Goal: Task Accomplishment & Management: Manage account settings

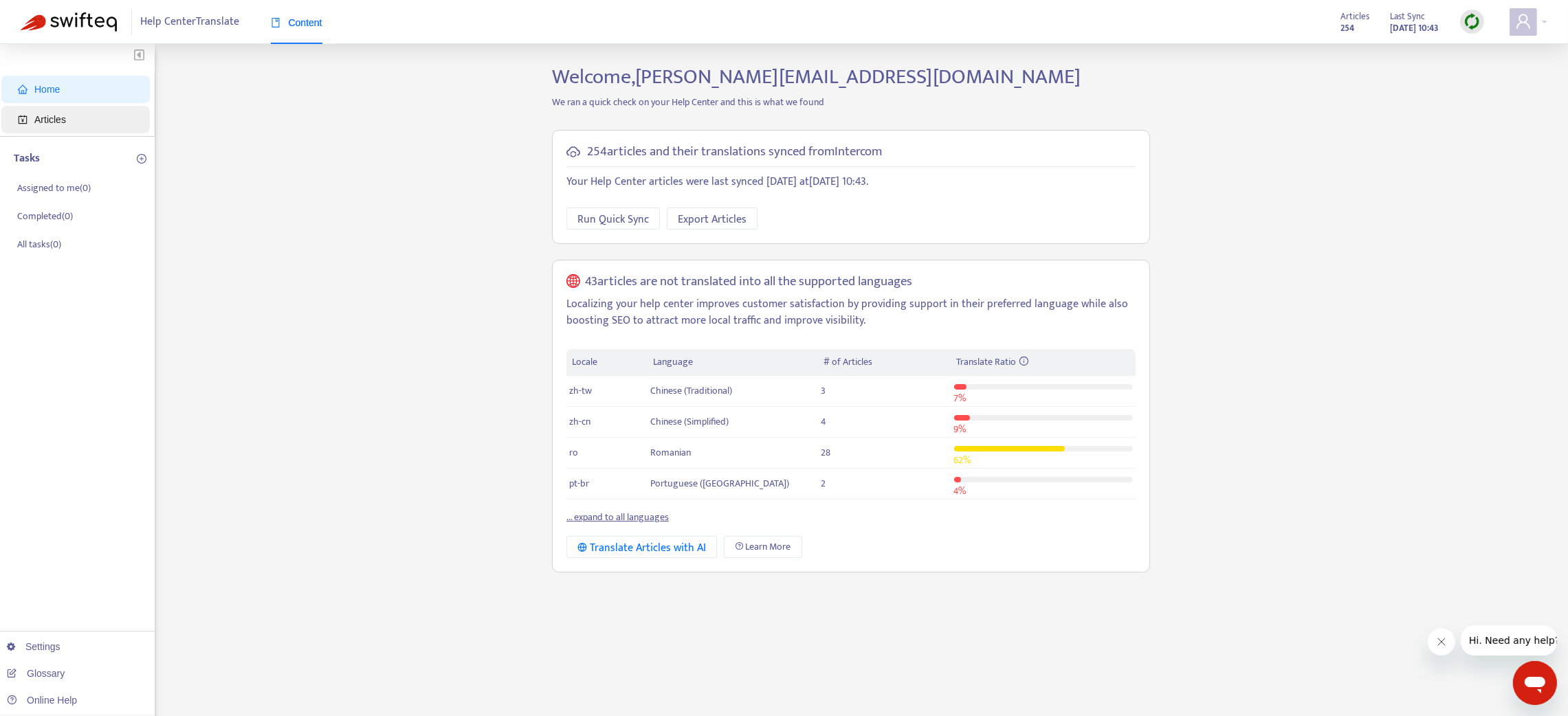
click at [81, 121] on span "Articles" at bounding box center [78, 120] width 121 height 28
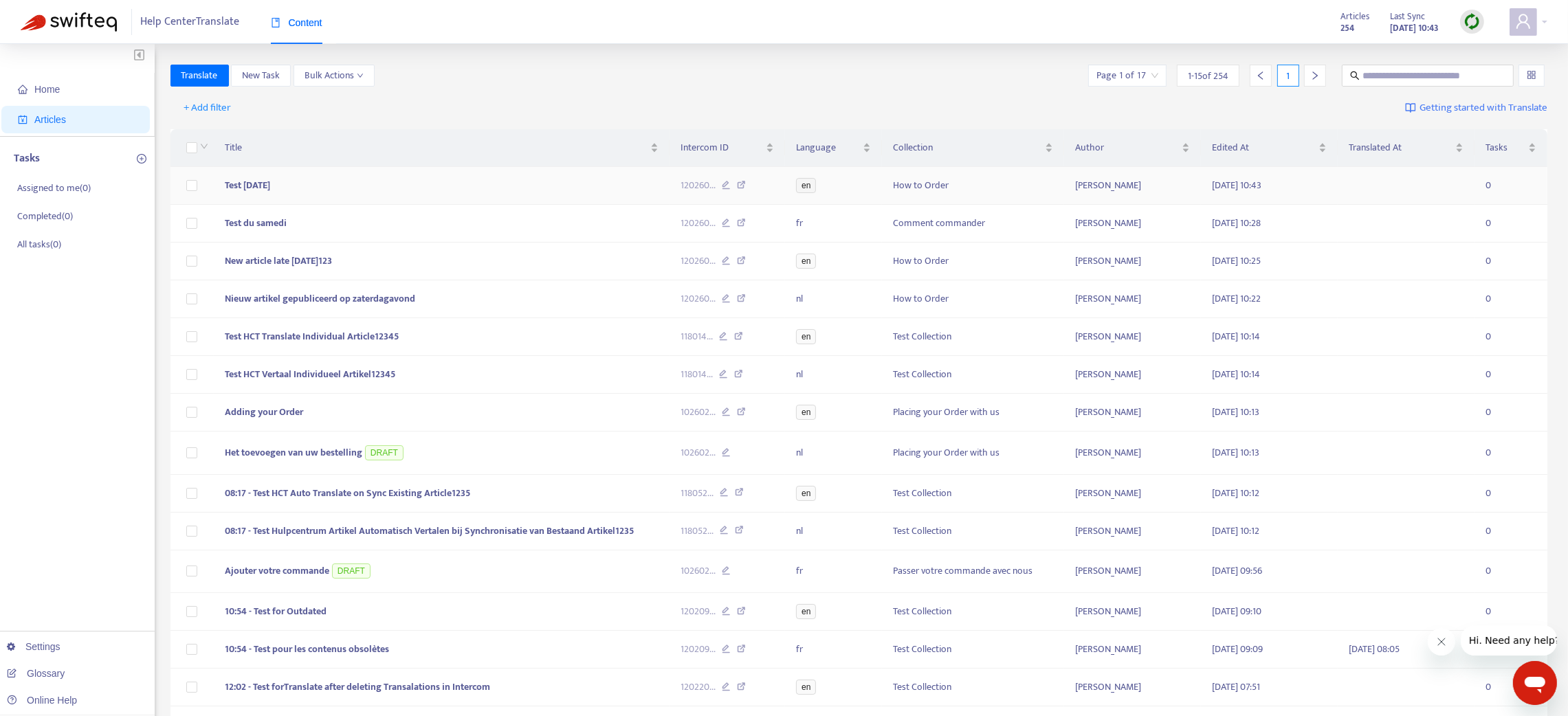
click at [727, 188] on icon at bounding box center [726, 186] width 9 height 12
click at [1472, 19] on img at bounding box center [1472, 21] width 18 height 18
click at [1483, 47] on link "Quick Sync" at bounding box center [1499, 49] width 58 height 16
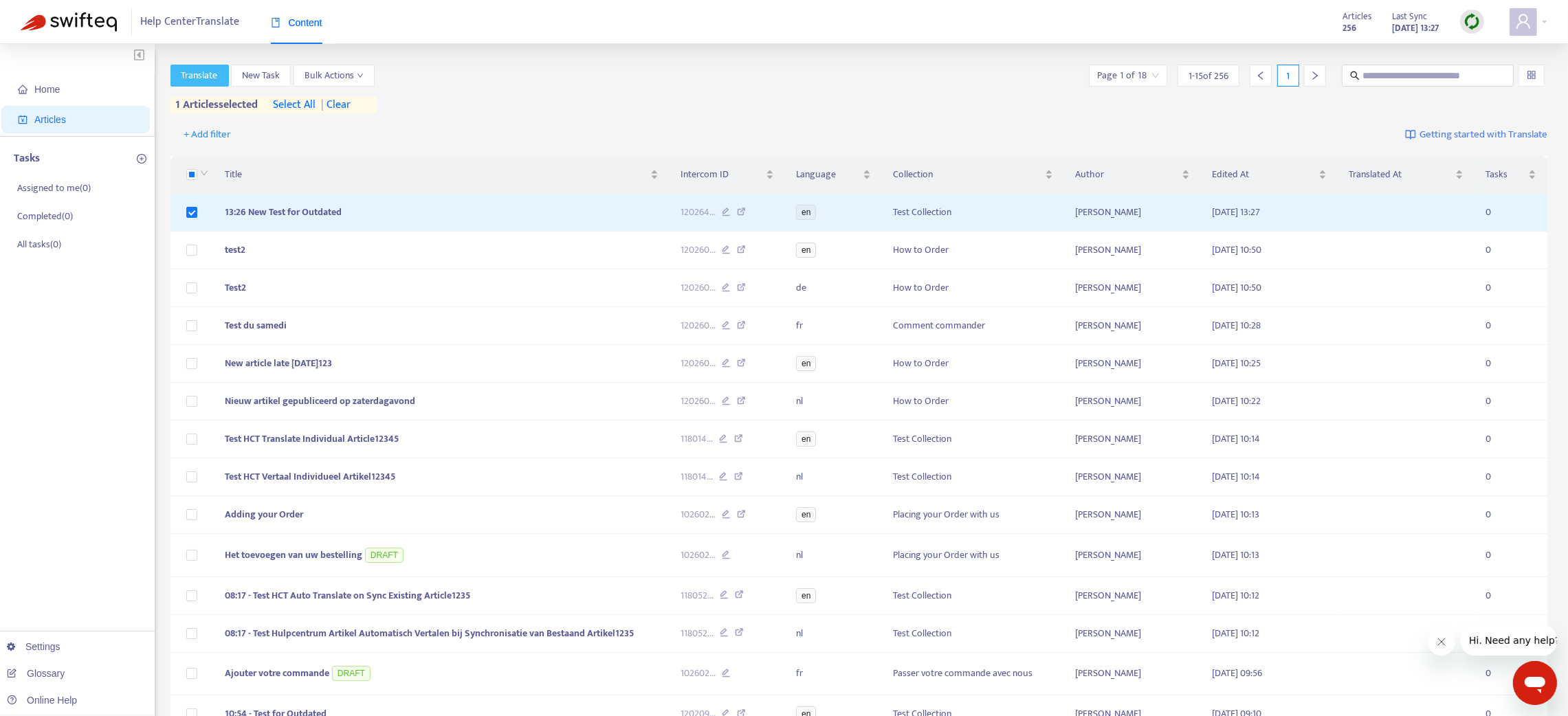
click at [200, 66] on button "Translate" at bounding box center [199, 76] width 58 height 22
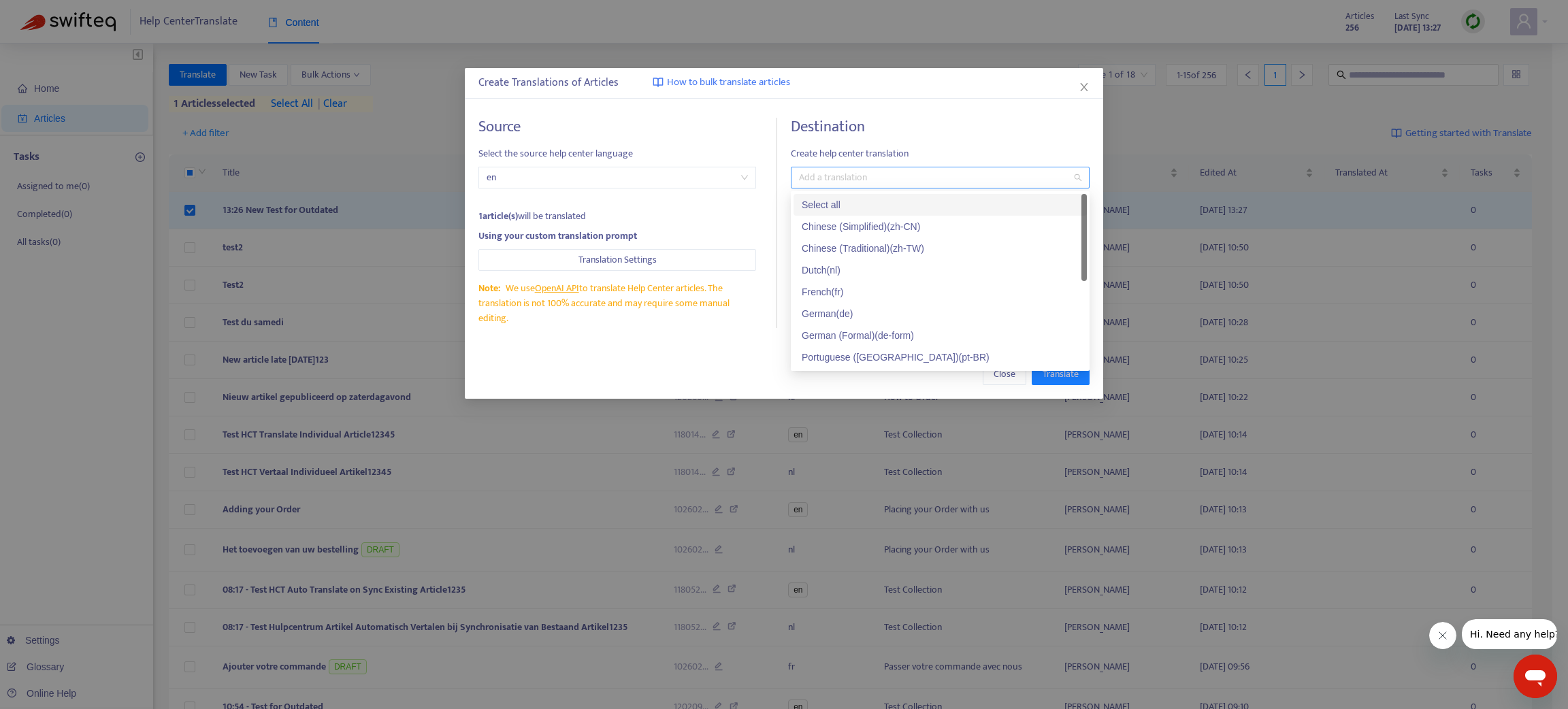
click at [815, 178] on div at bounding box center [932, 177] width 278 height 17
click at [830, 290] on div "French ( fr )" at bounding box center [940, 292] width 276 height 15
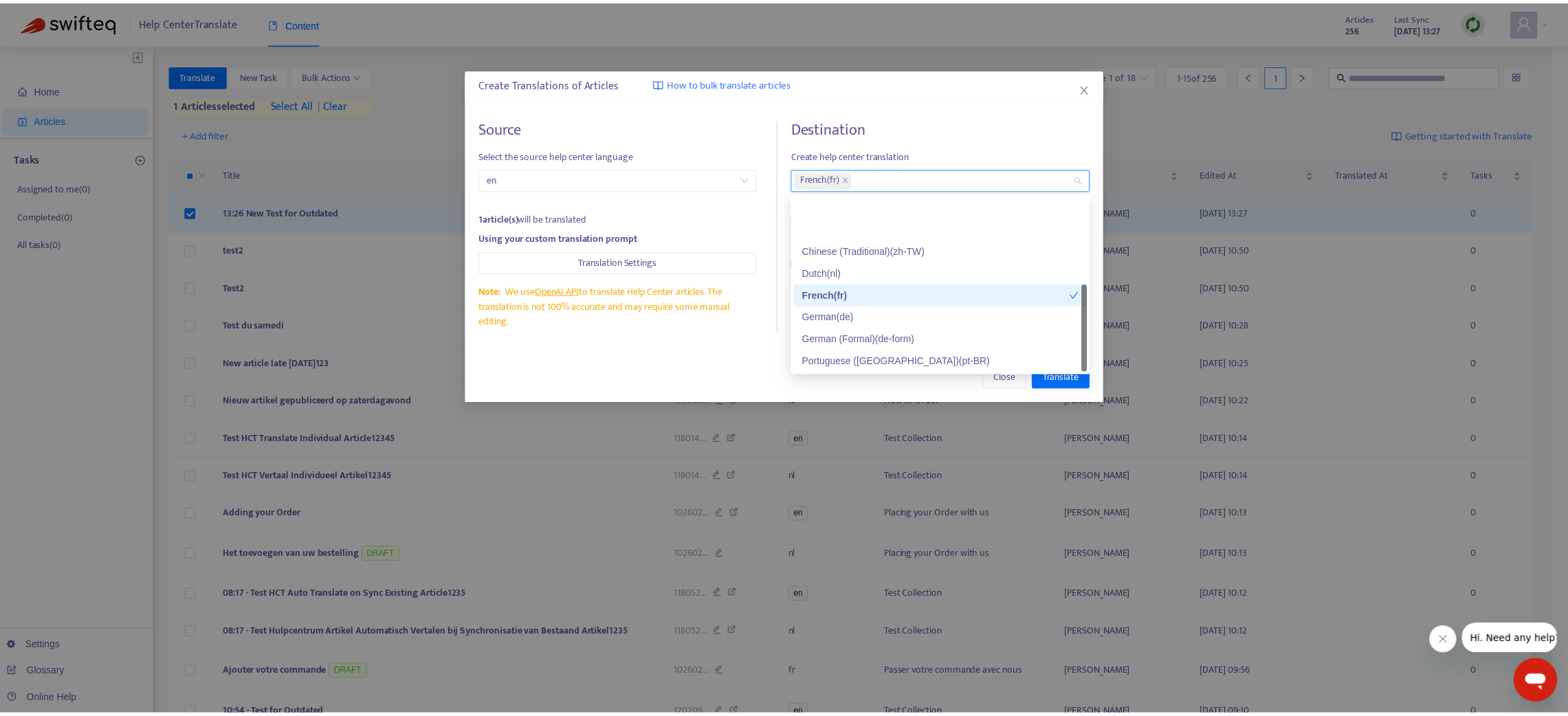
scroll to position [65, 0]
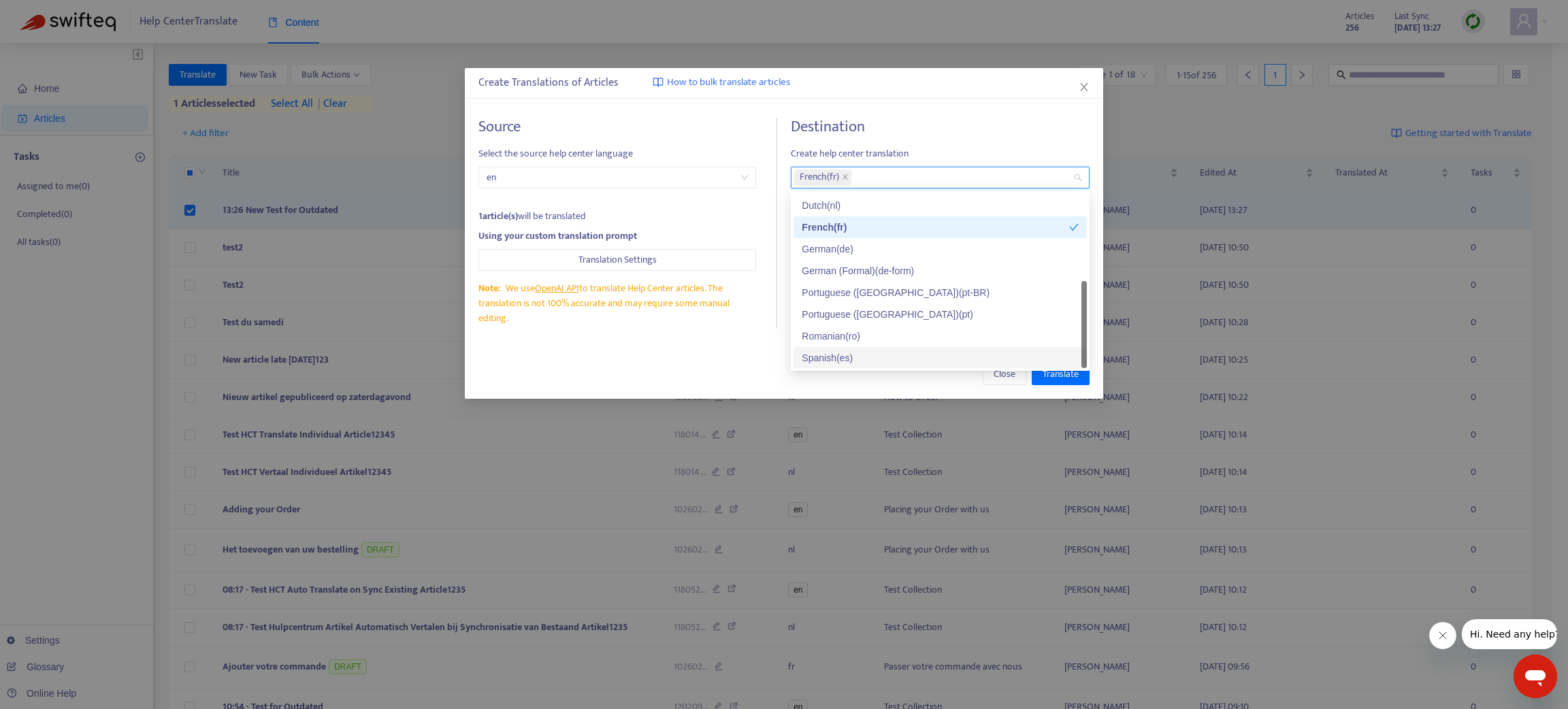
click at [823, 355] on div "Spanish ( es )" at bounding box center [940, 357] width 276 height 15
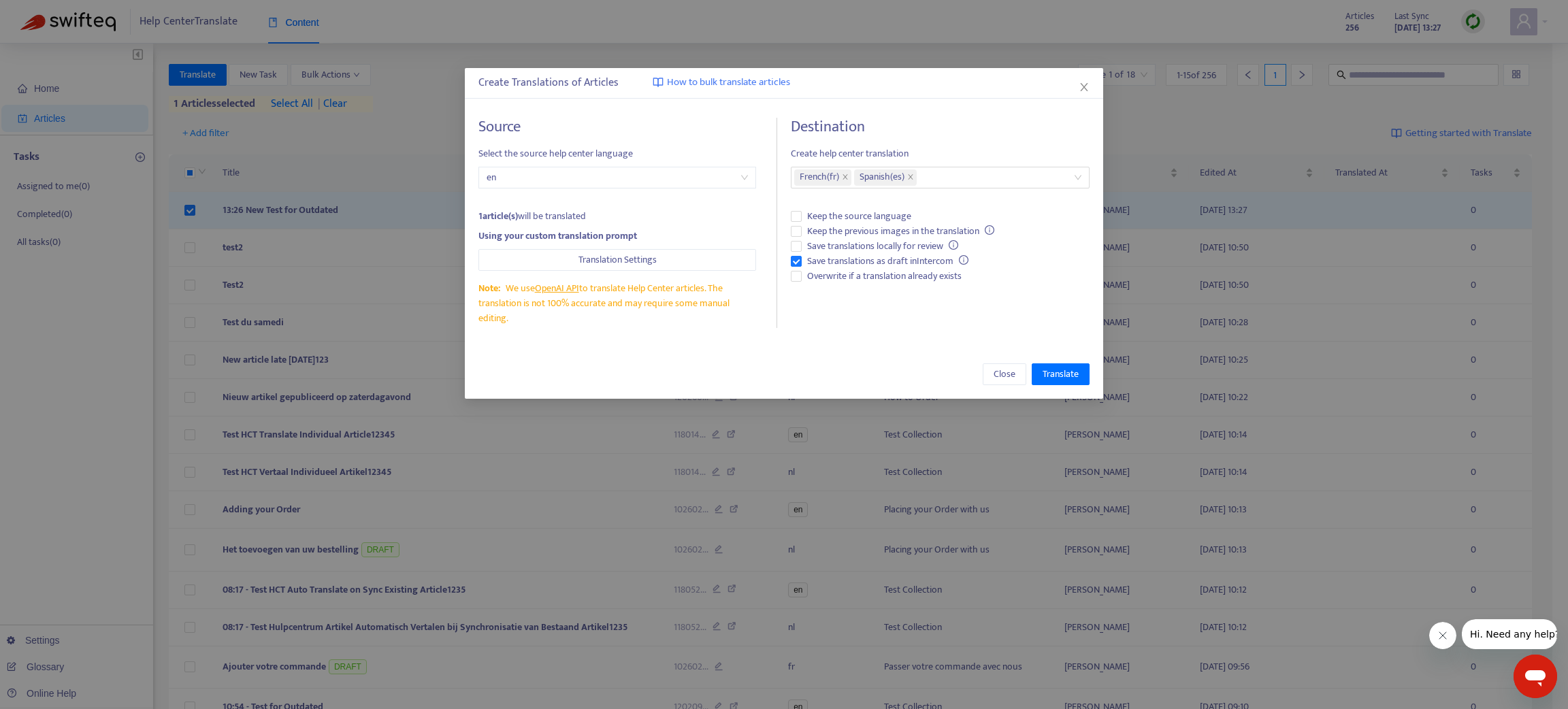
drag, startPoint x: 861, startPoint y: 379, endPoint x: 854, endPoint y: 371, distance: 10.6
click at [860, 376] on div "Close Translate" at bounding box center [784, 375] width 611 height 22
click at [1051, 374] on span "Translate" at bounding box center [1060, 374] width 36 height 15
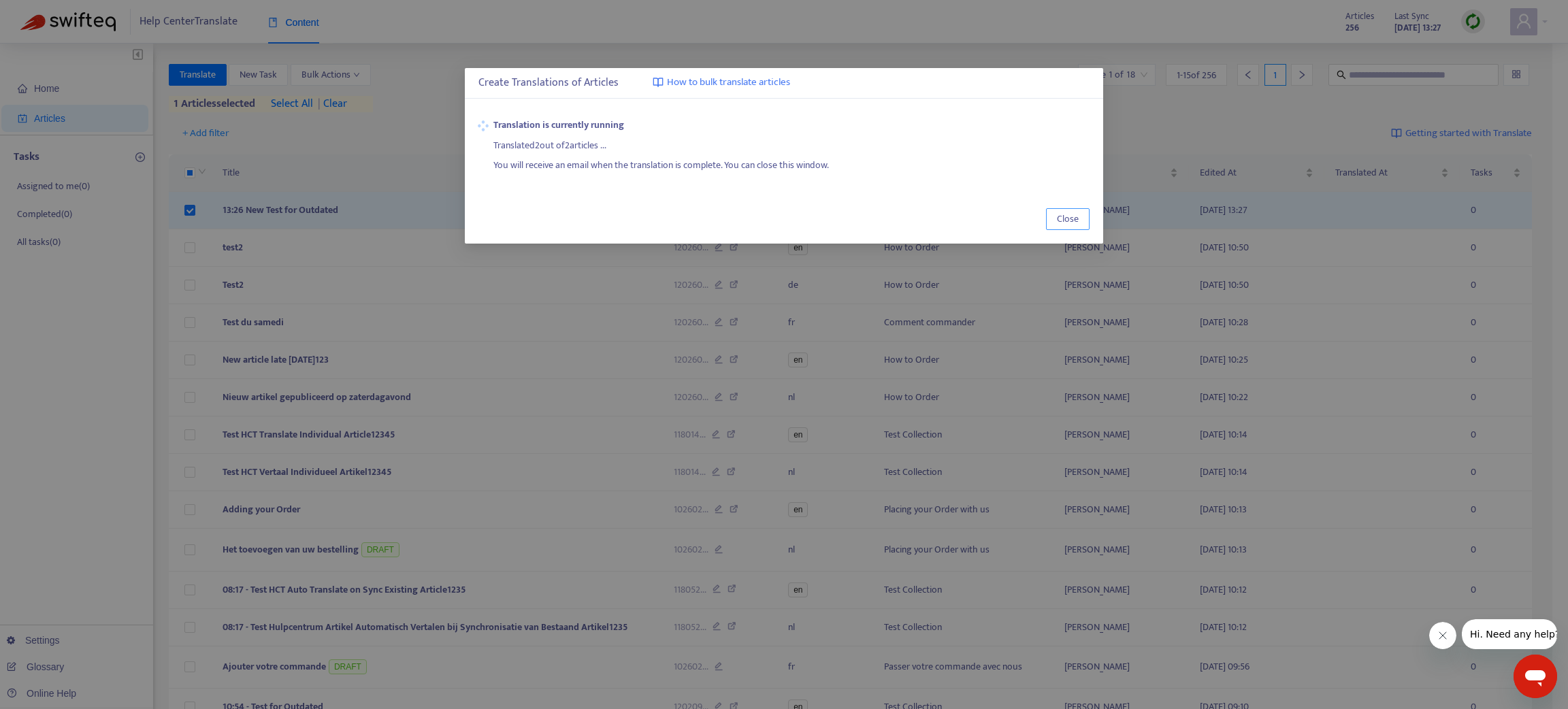
click at [1077, 215] on span "Close" at bounding box center [1067, 219] width 22 height 15
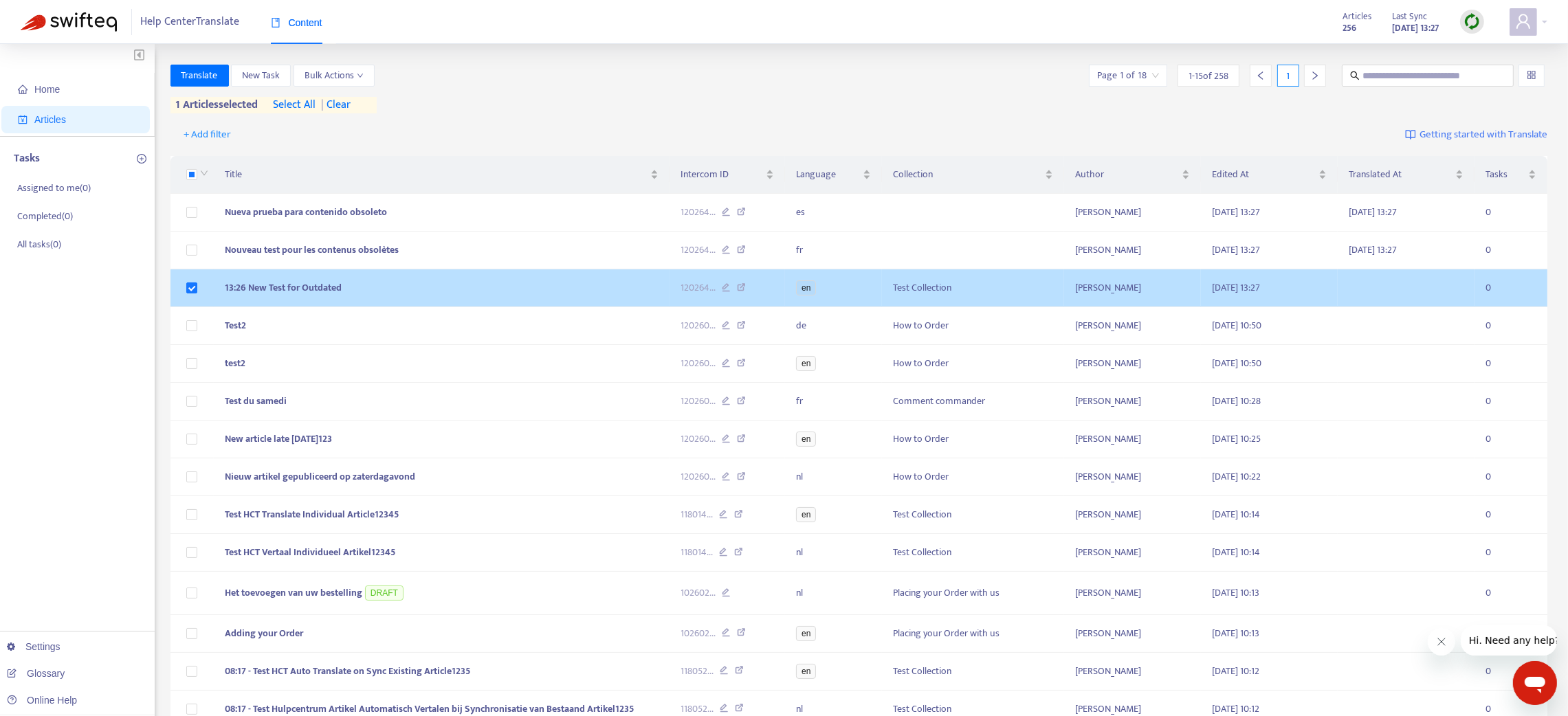
click at [604, 288] on td "13:26 New Test for Outdated" at bounding box center [441, 288] width 456 height 38
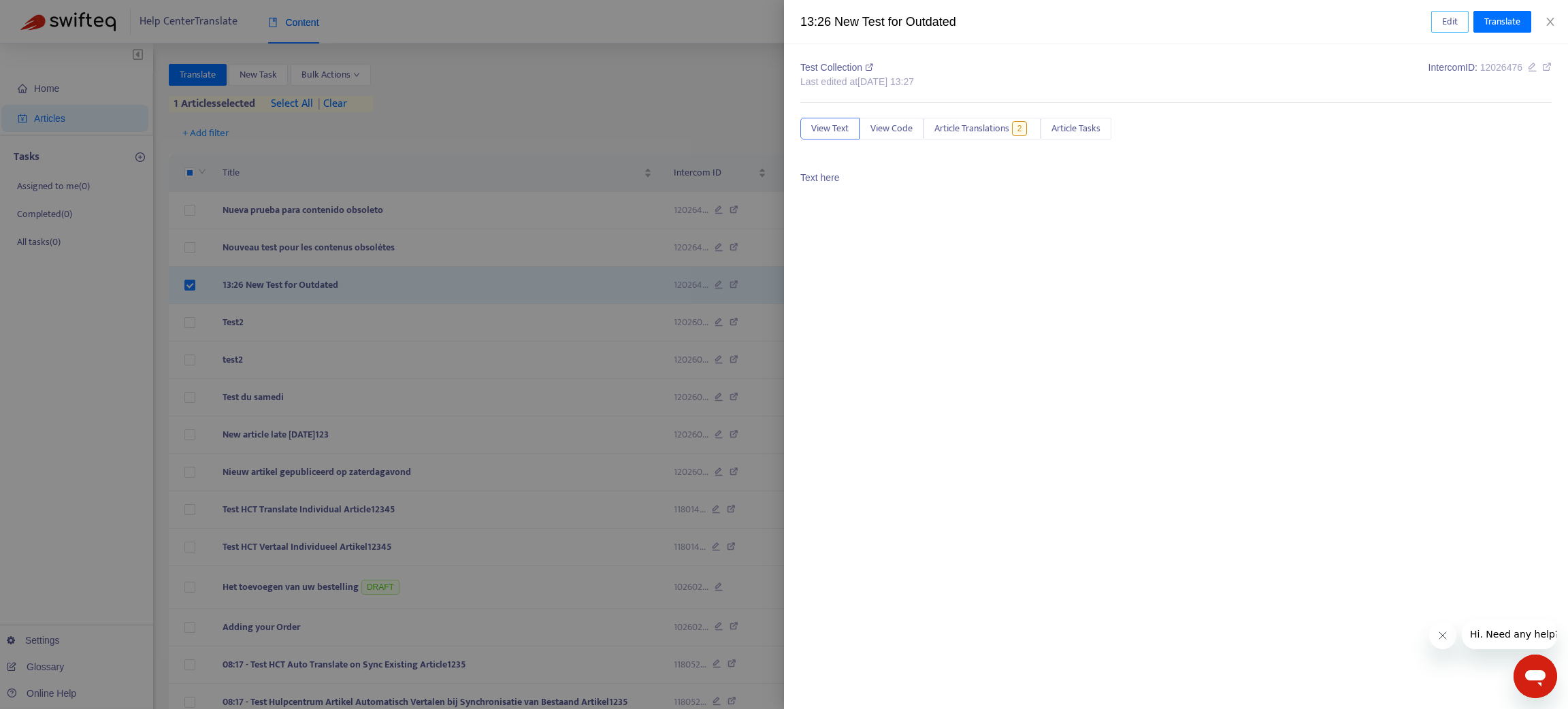
click at [1448, 19] on span "Edit" at bounding box center [1450, 22] width 16 height 15
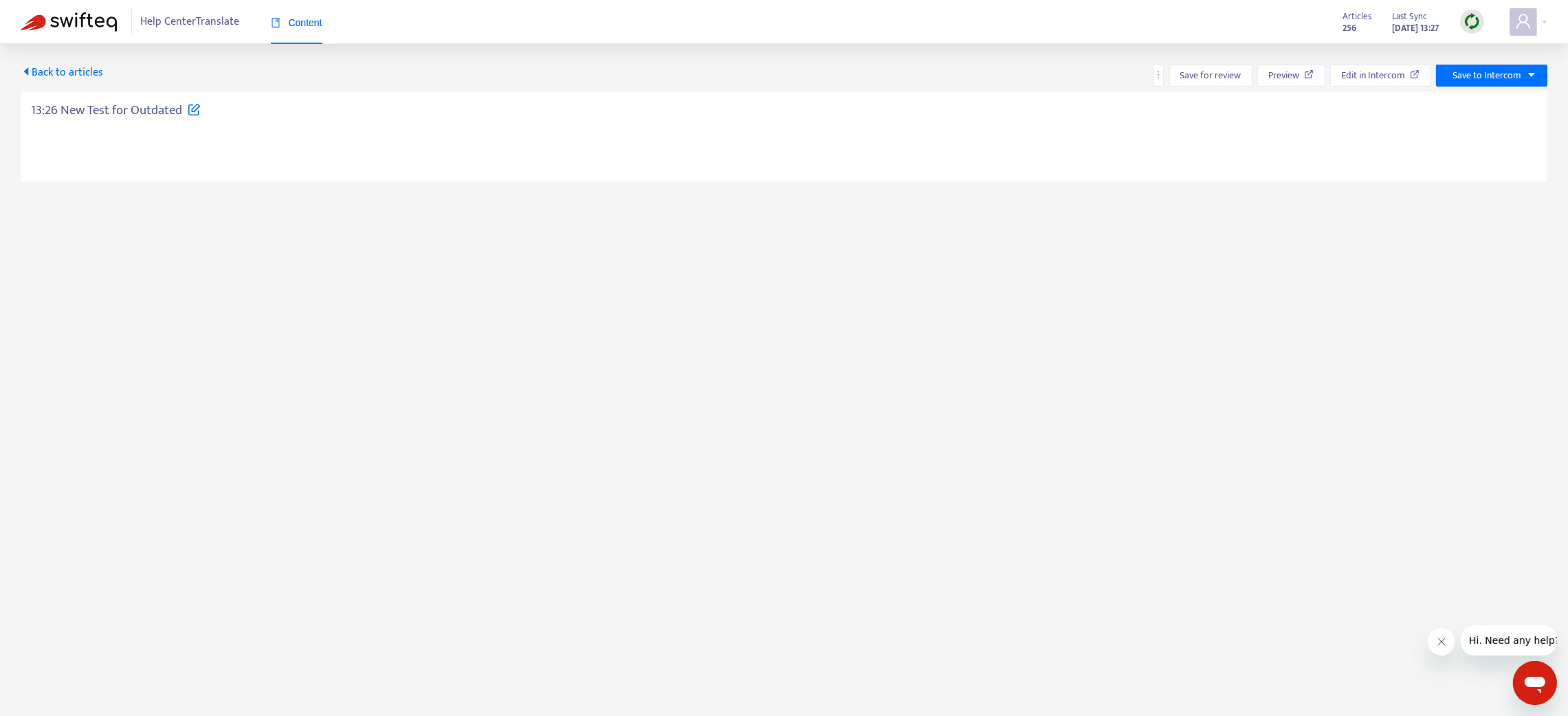
type textarea "**********"
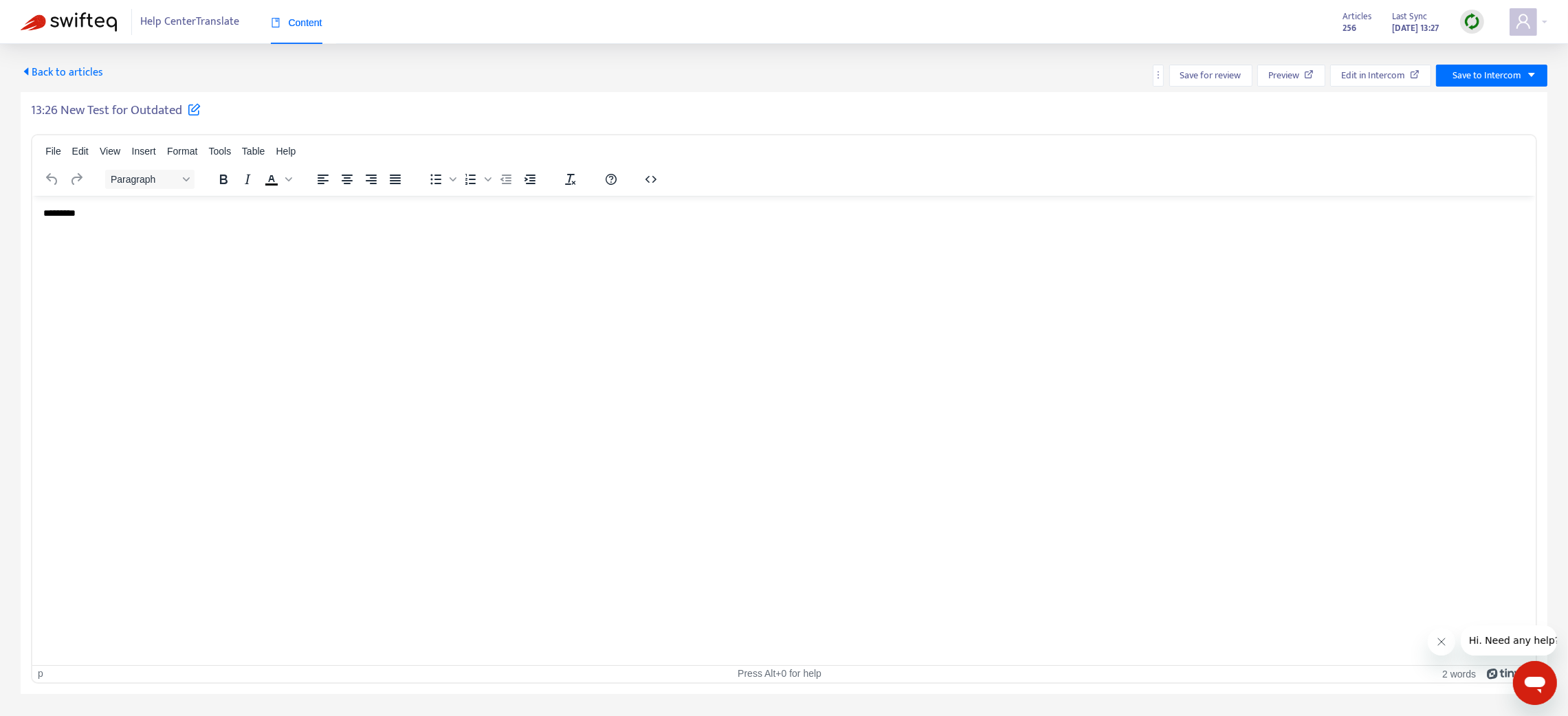
click at [151, 223] on html "*********" at bounding box center [784, 212] width 1503 height 36
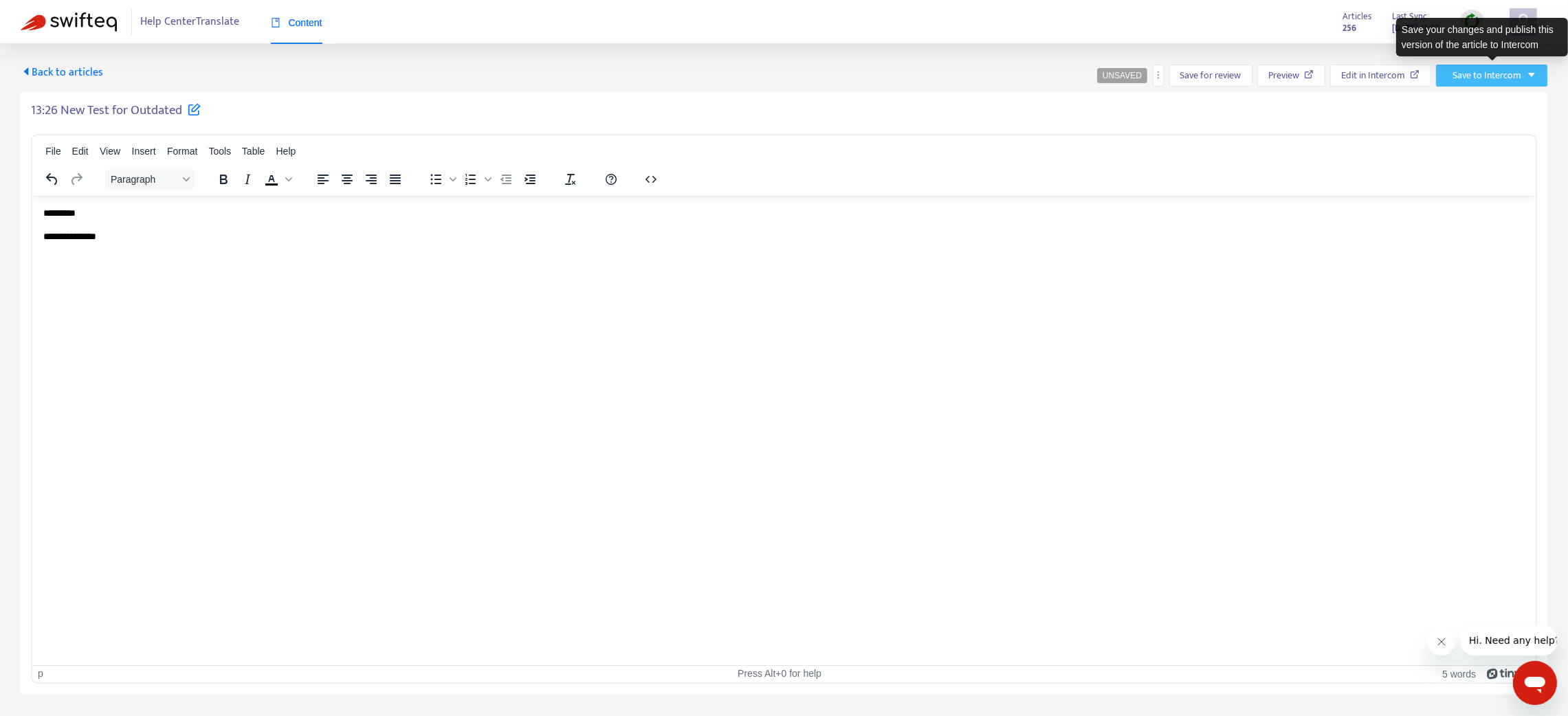
click at [1460, 73] on span "Save to Intercom" at bounding box center [1486, 75] width 69 height 15
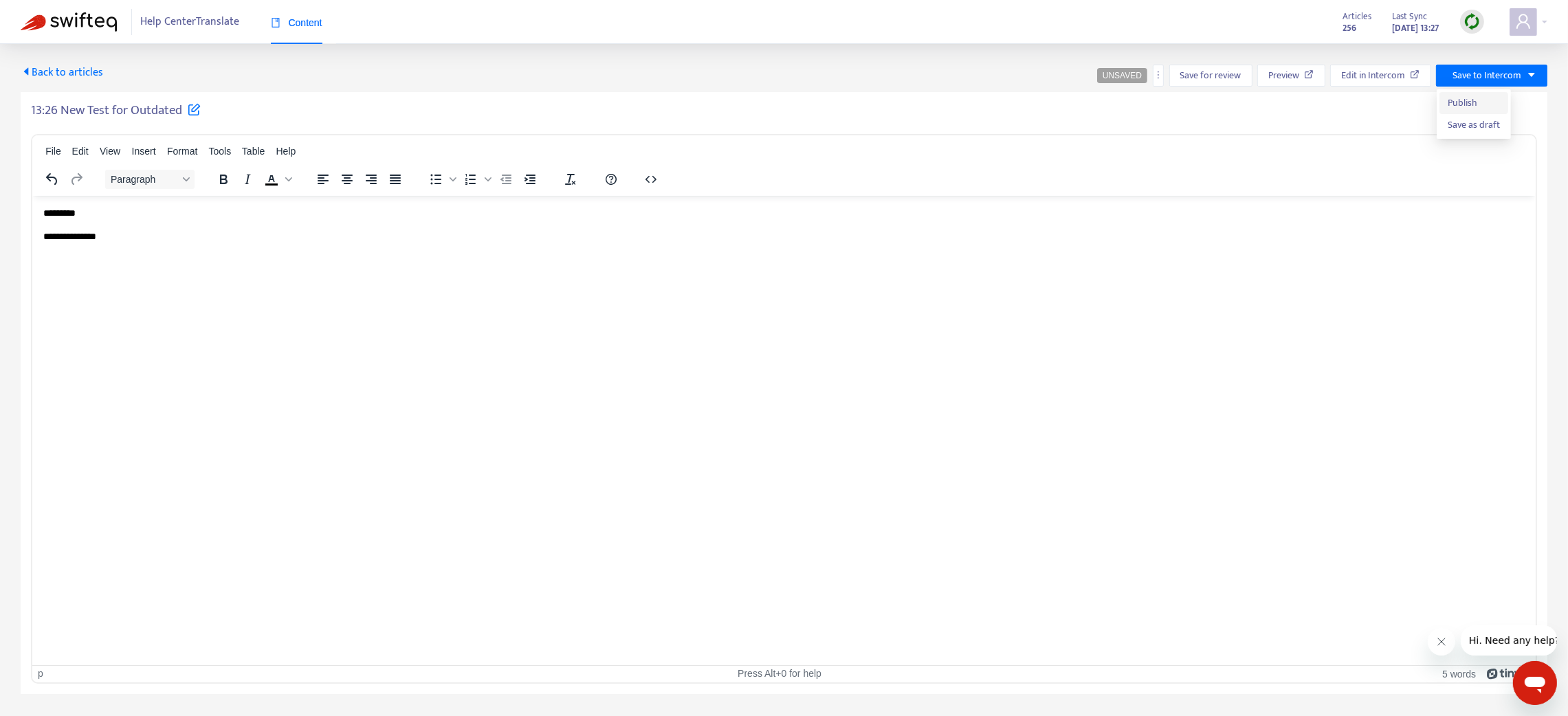
click at [1461, 101] on span "Publish" at bounding box center [1473, 103] width 52 height 15
click at [68, 73] on span "Back to articles" at bounding box center [61, 72] width 83 height 19
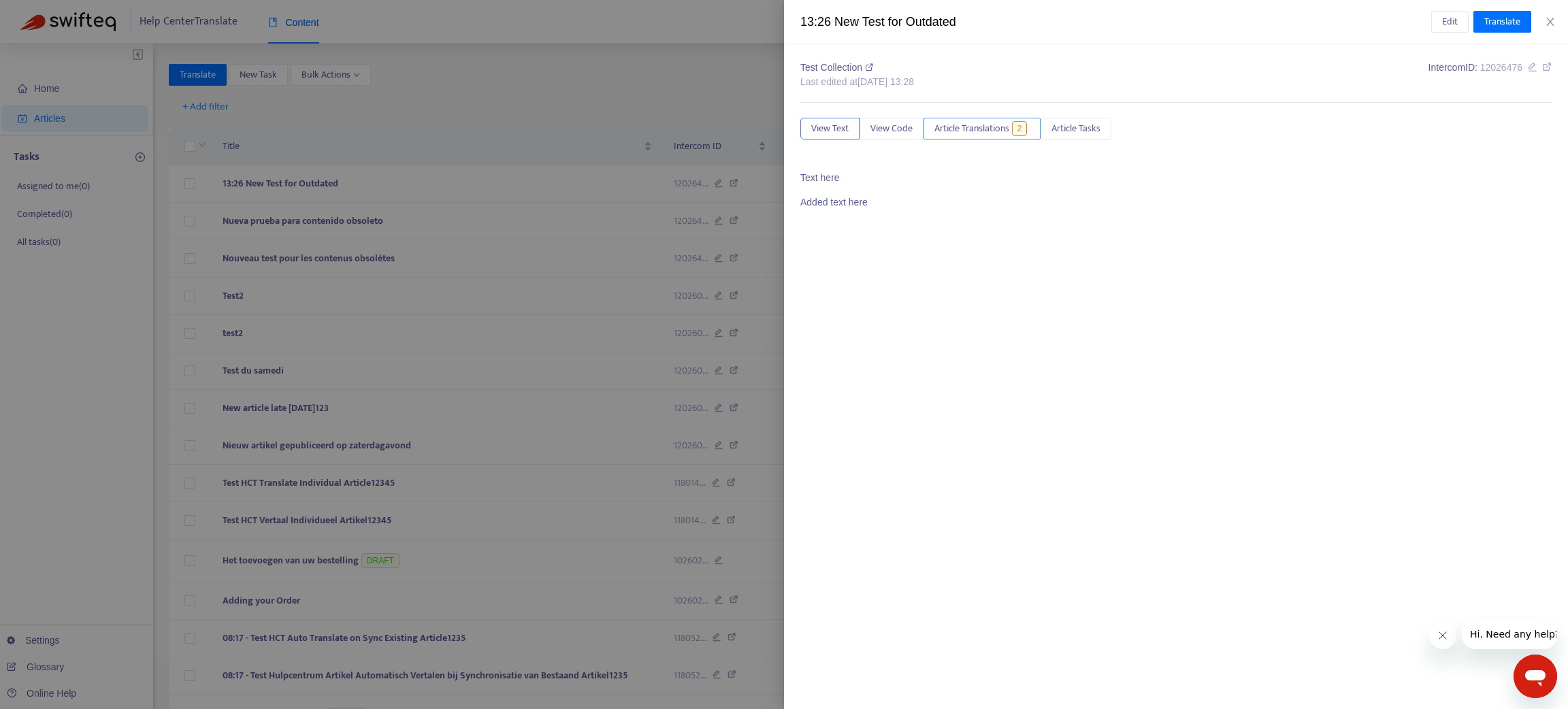
click at [969, 132] on span "Article Translations" at bounding box center [971, 129] width 74 height 15
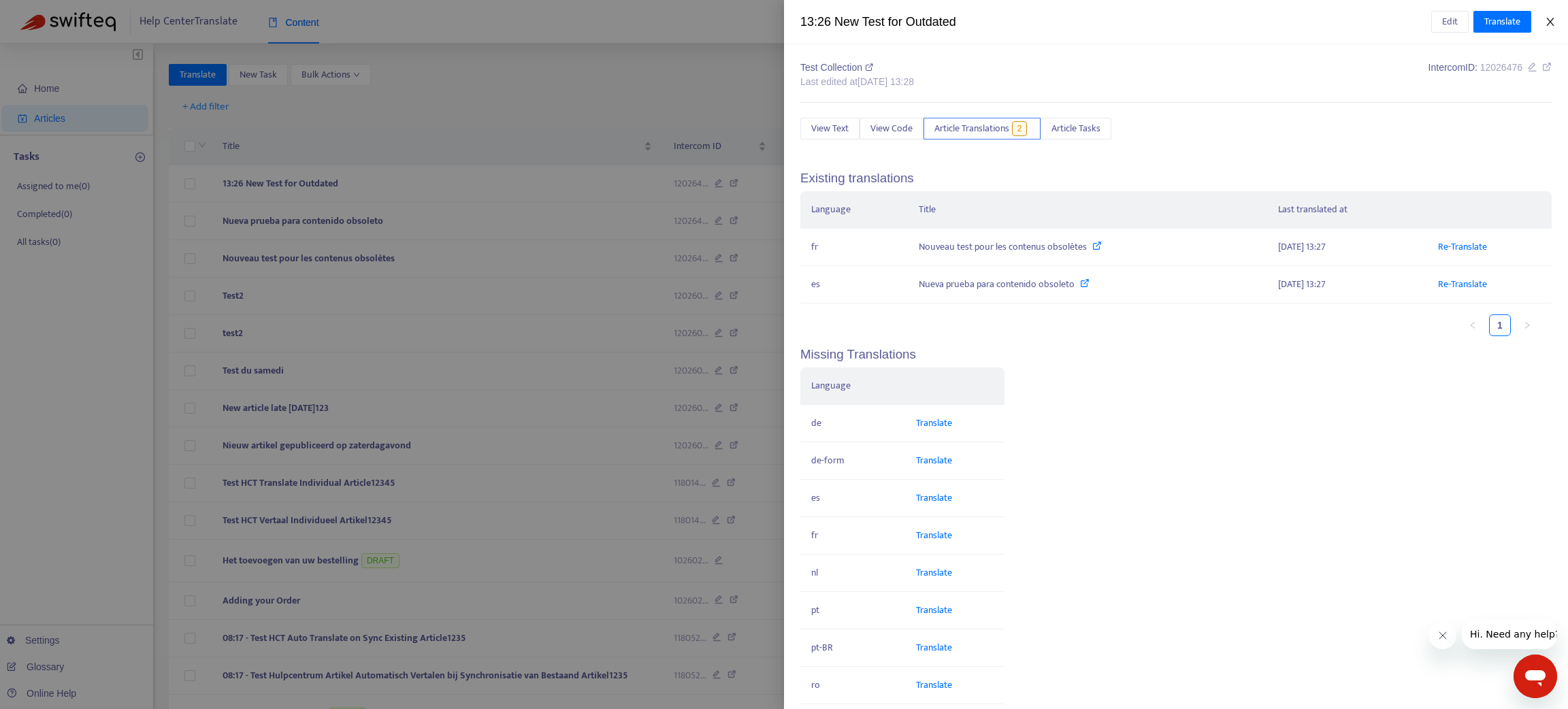
drag, startPoint x: 1552, startPoint y: 19, endPoint x: 874, endPoint y: 122, distance: 685.8
click at [1551, 19] on icon "close" at bounding box center [1550, 21] width 7 height 8
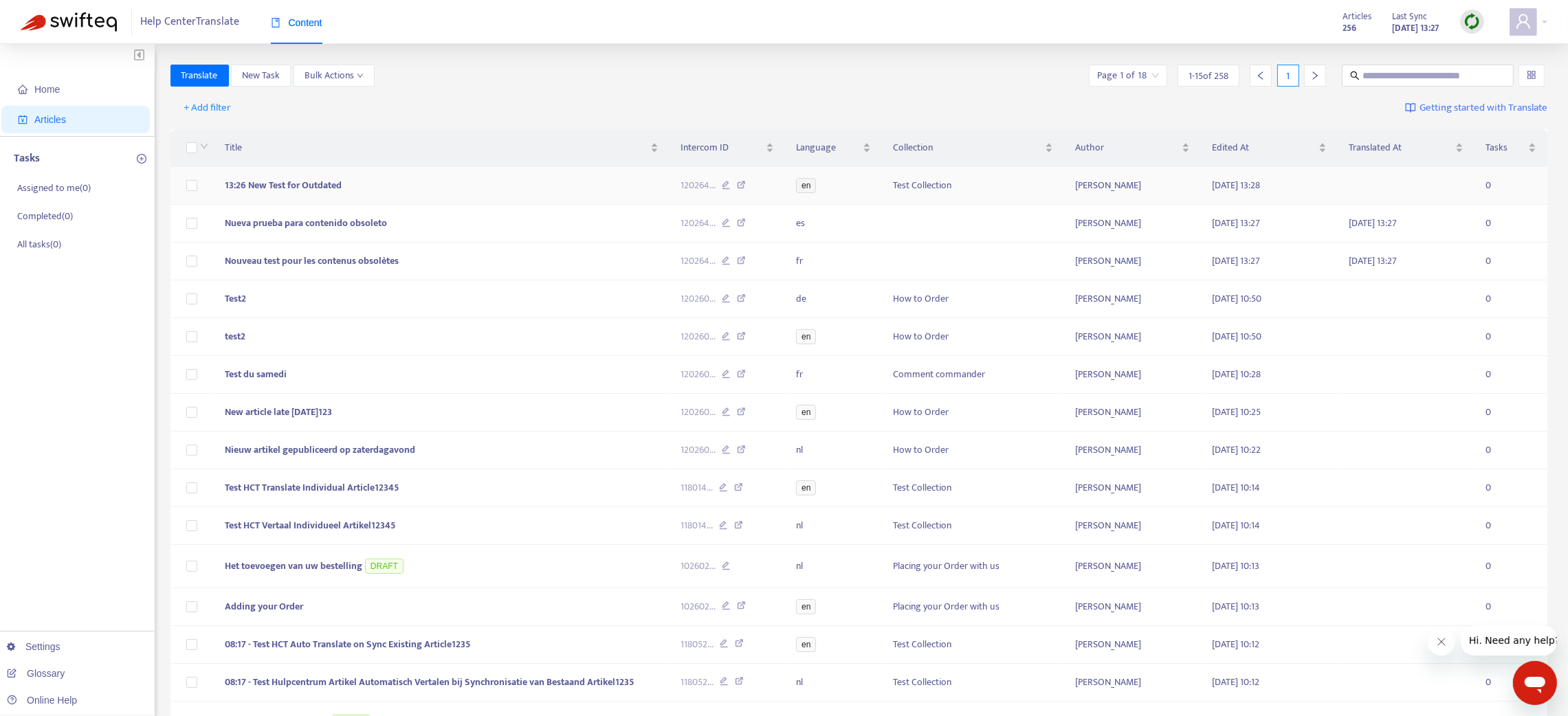
click at [263, 186] on span "13:26 New Test for Outdated" at bounding box center [283, 185] width 117 height 16
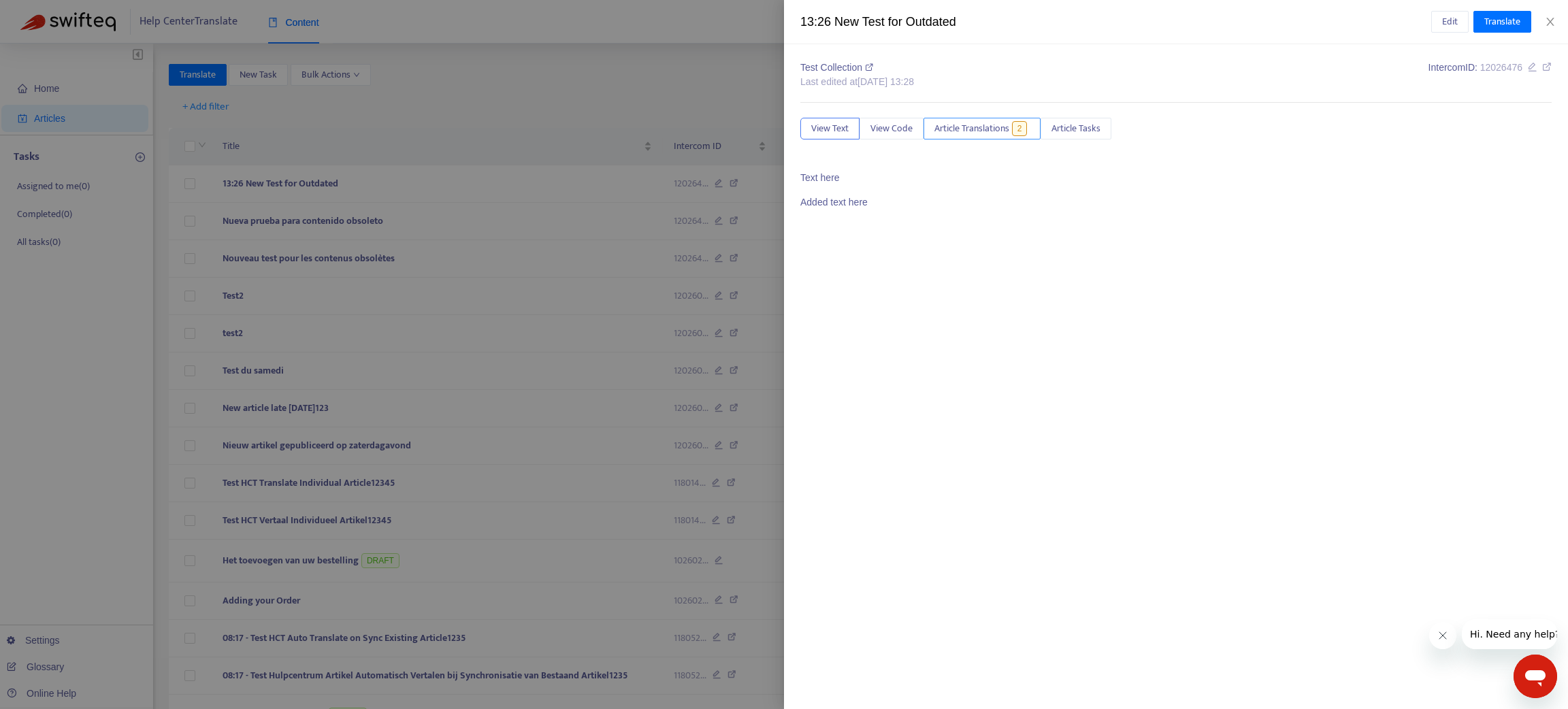
click at [959, 127] on span "Article Translations" at bounding box center [971, 129] width 74 height 15
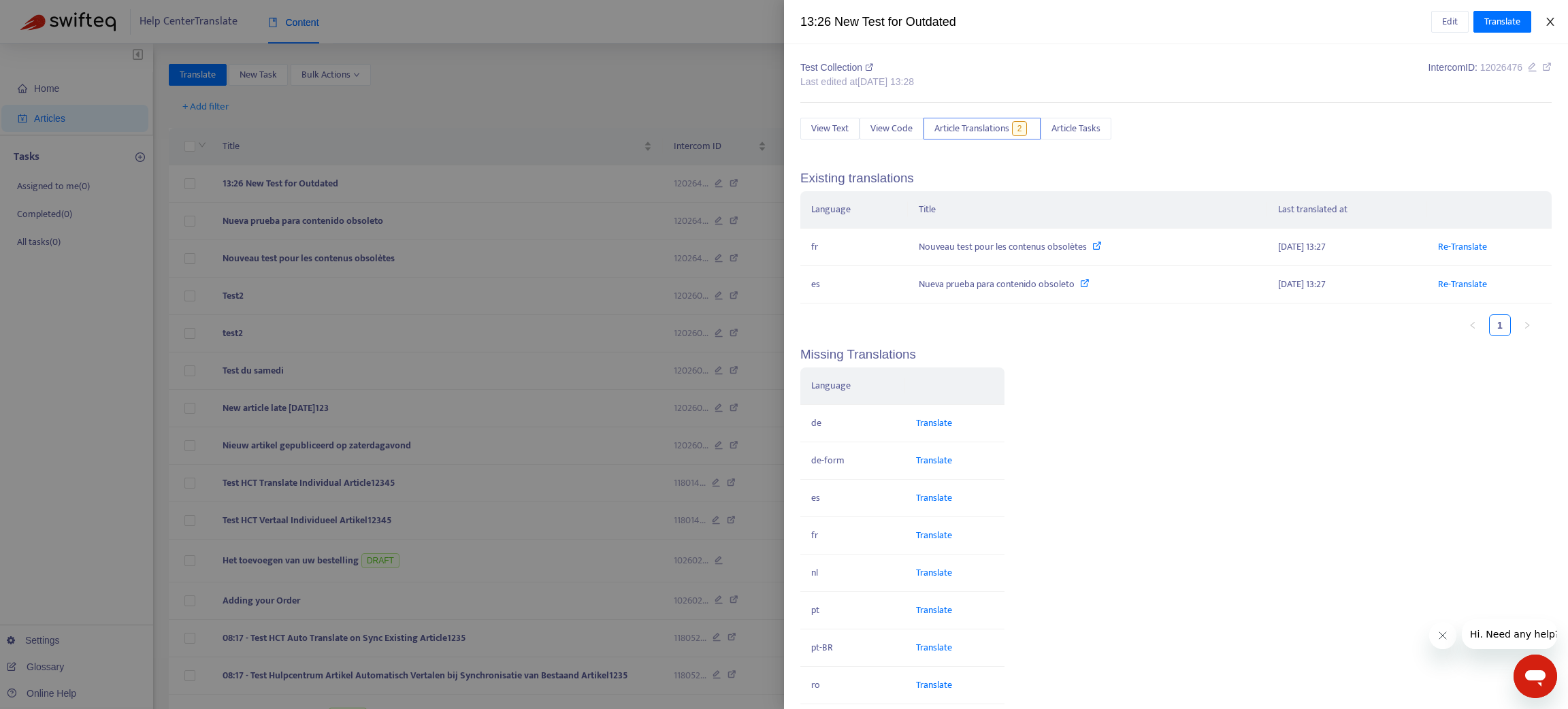
click at [1549, 17] on icon "close" at bounding box center [1551, 22] width 11 height 11
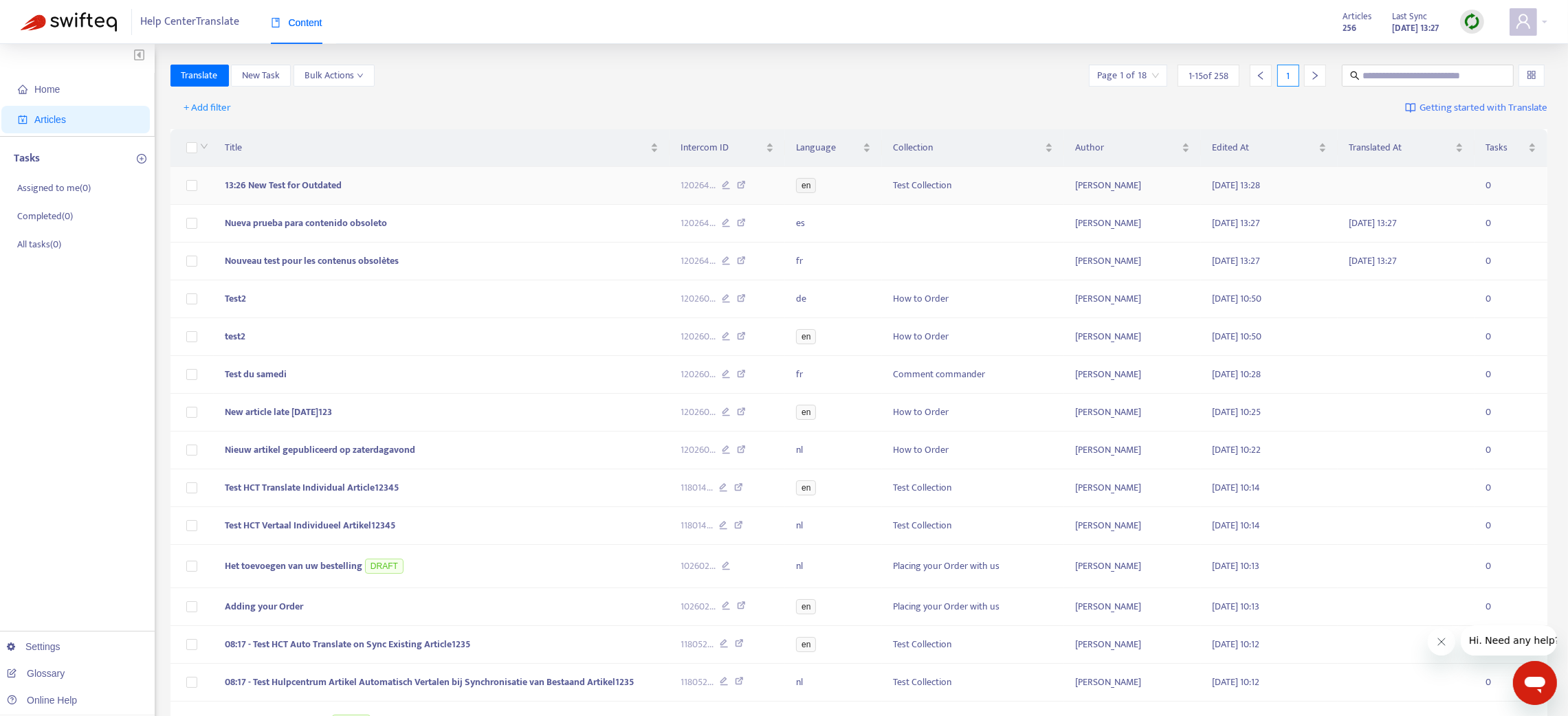
click at [267, 180] on span "13:26 New Test for Outdated" at bounding box center [283, 185] width 117 height 16
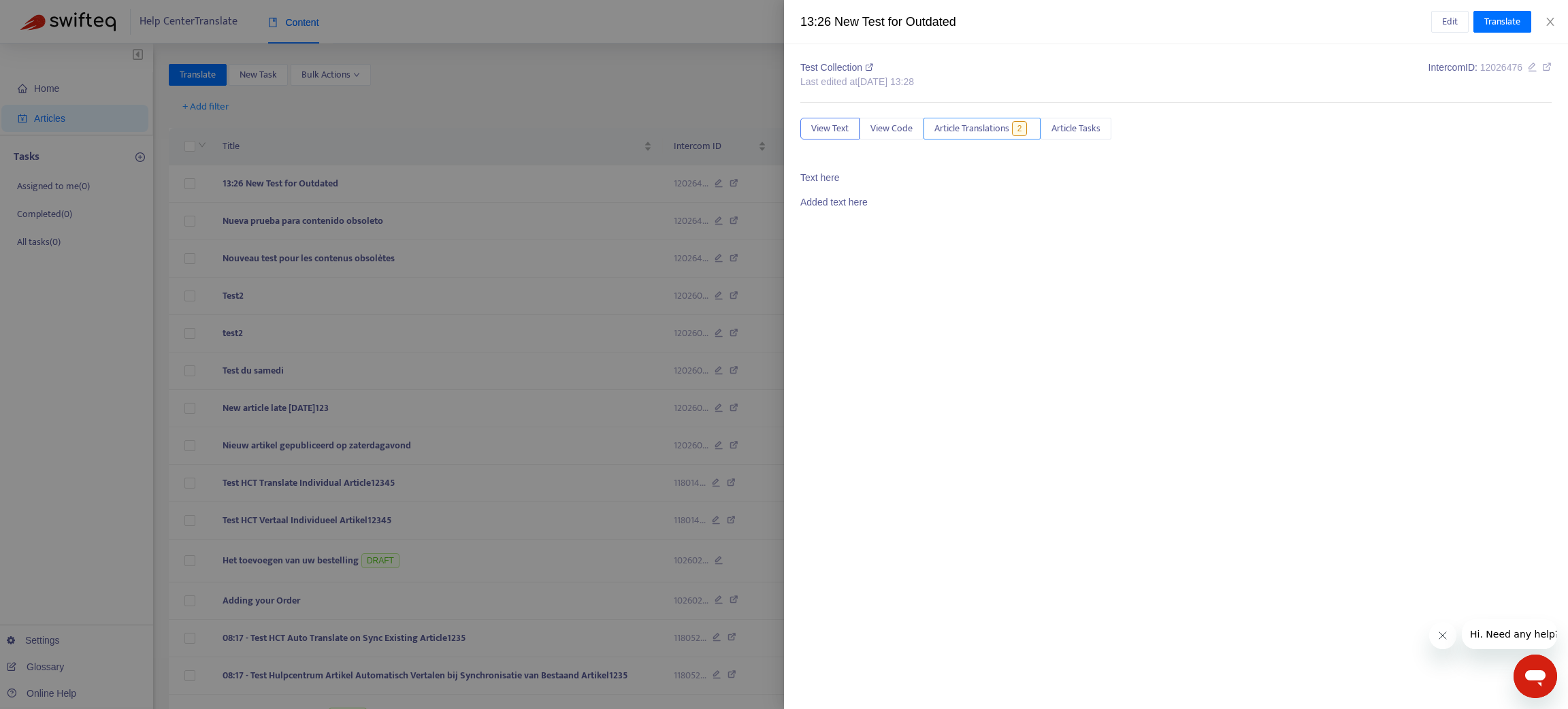
click at [953, 127] on span "Article Translations" at bounding box center [971, 129] width 74 height 15
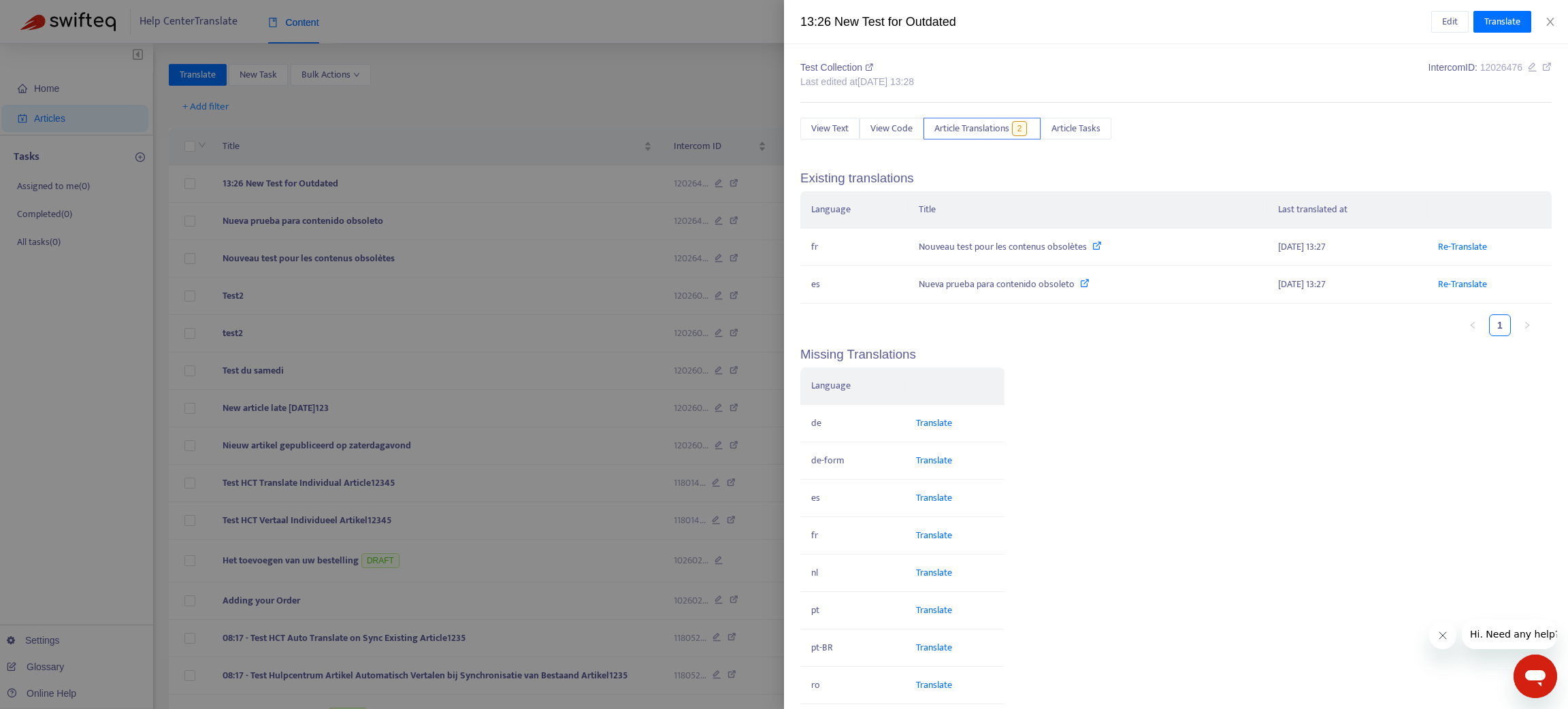
click at [432, 130] on div at bounding box center [784, 354] width 1568 height 709
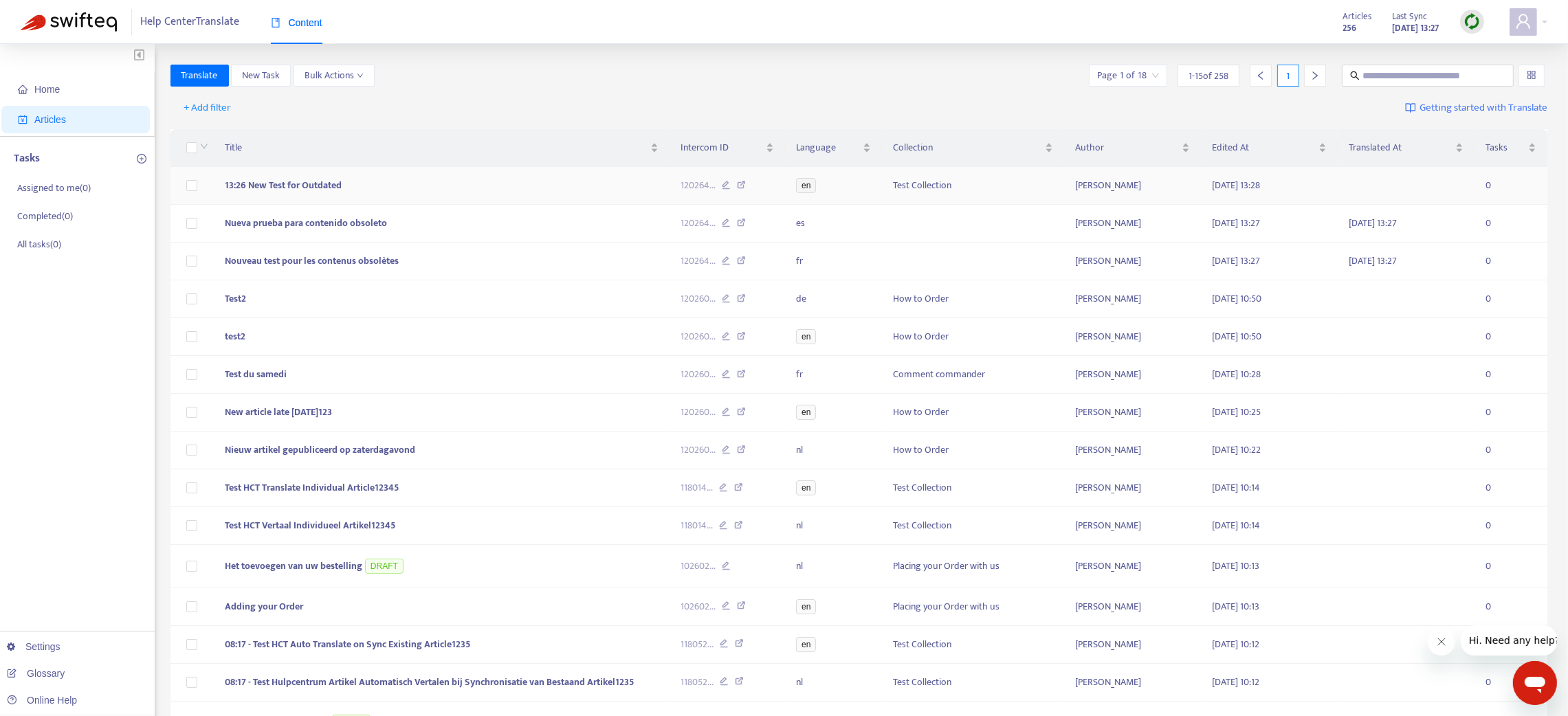
click at [481, 192] on td "13:26 New Test for Outdated" at bounding box center [441, 185] width 456 height 38
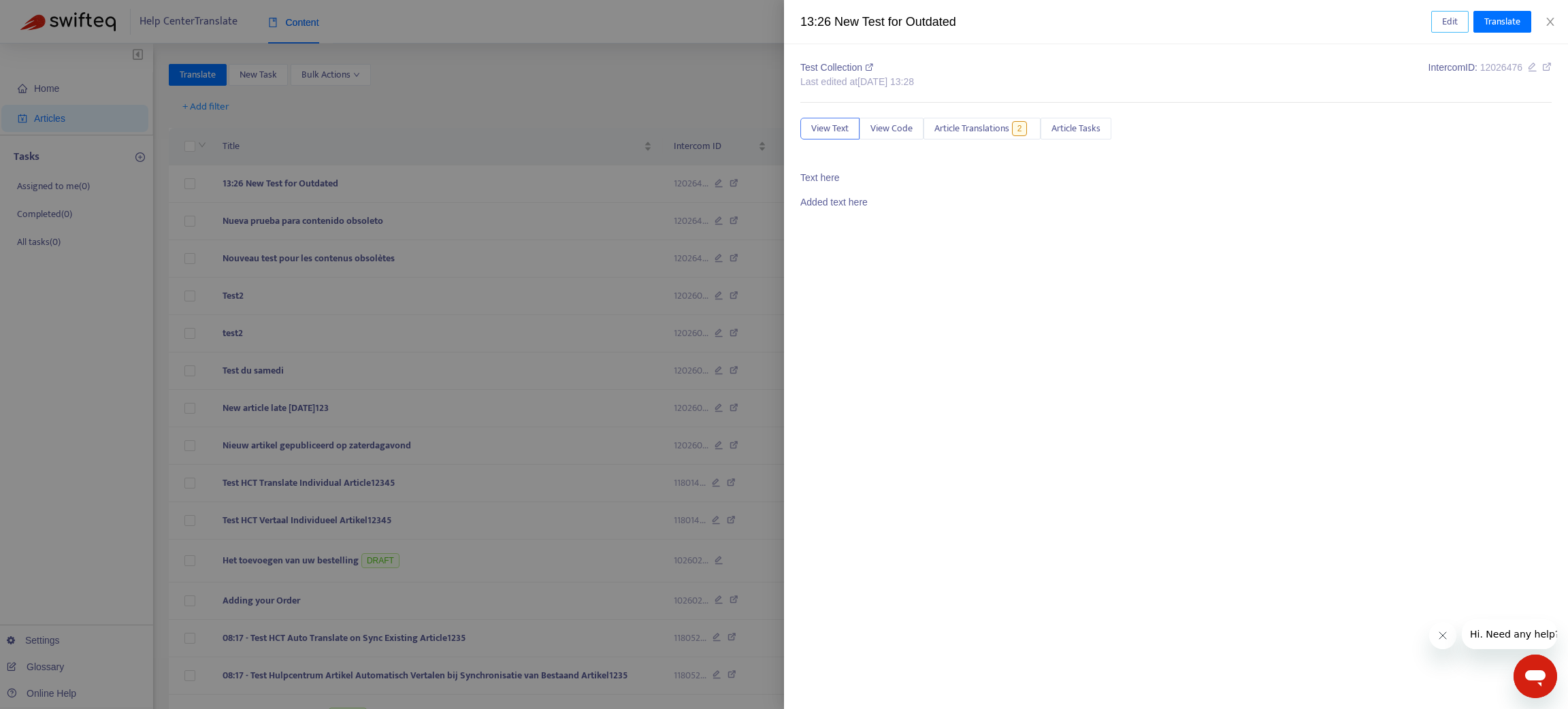
click at [1451, 20] on span "Edit" at bounding box center [1450, 22] width 16 height 15
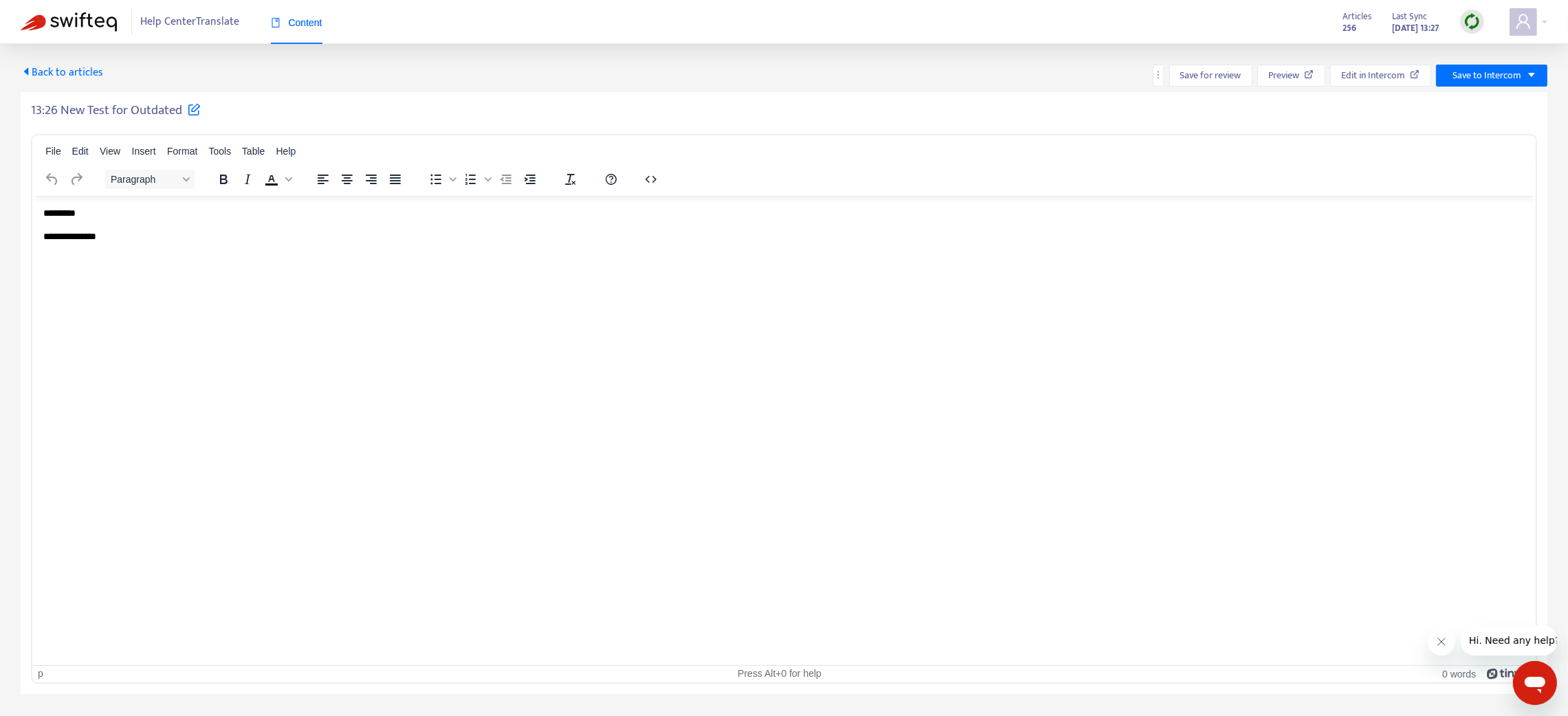
click at [160, 241] on p "**********" at bounding box center [785, 236] width 1483 height 14
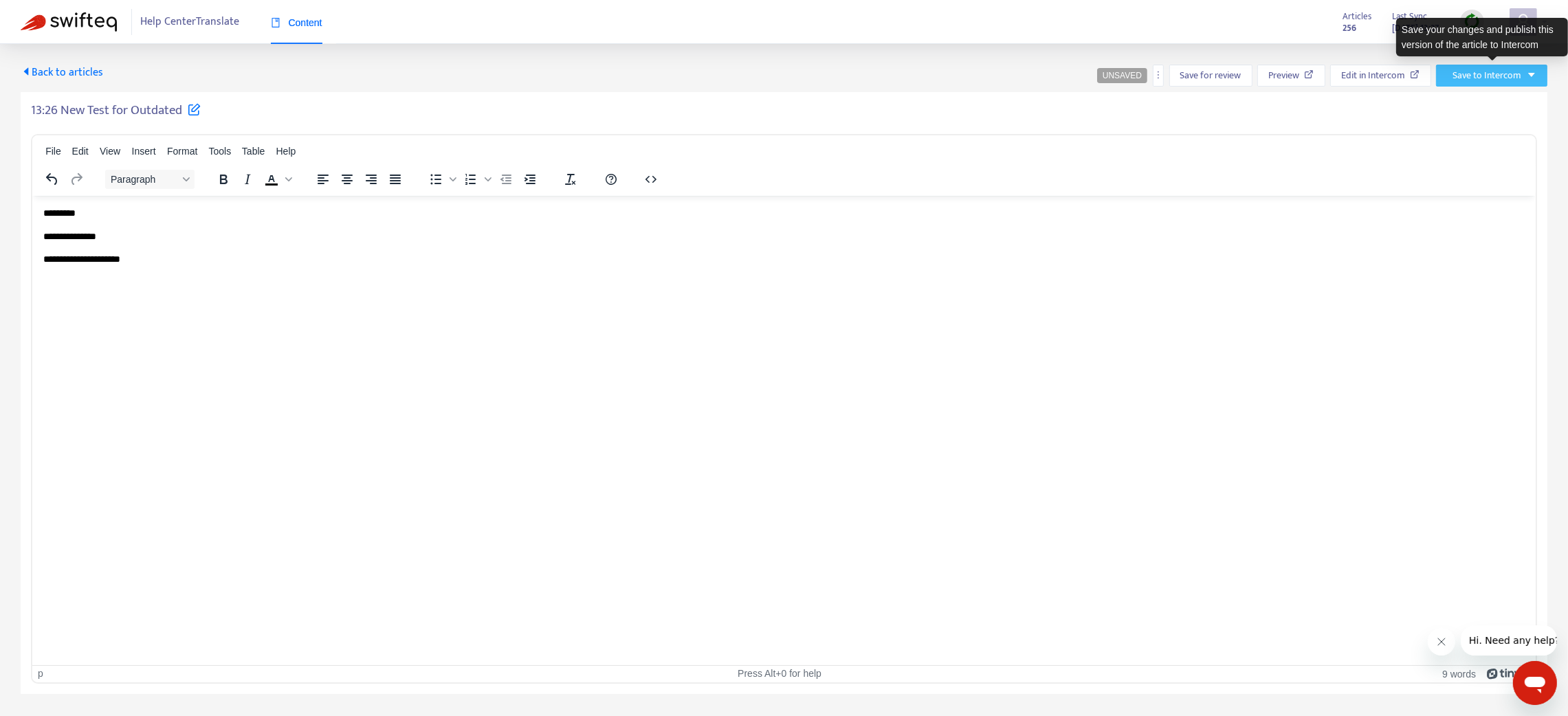
click at [1479, 66] on button "Save to Intercom" at bounding box center [1491, 76] width 111 height 22
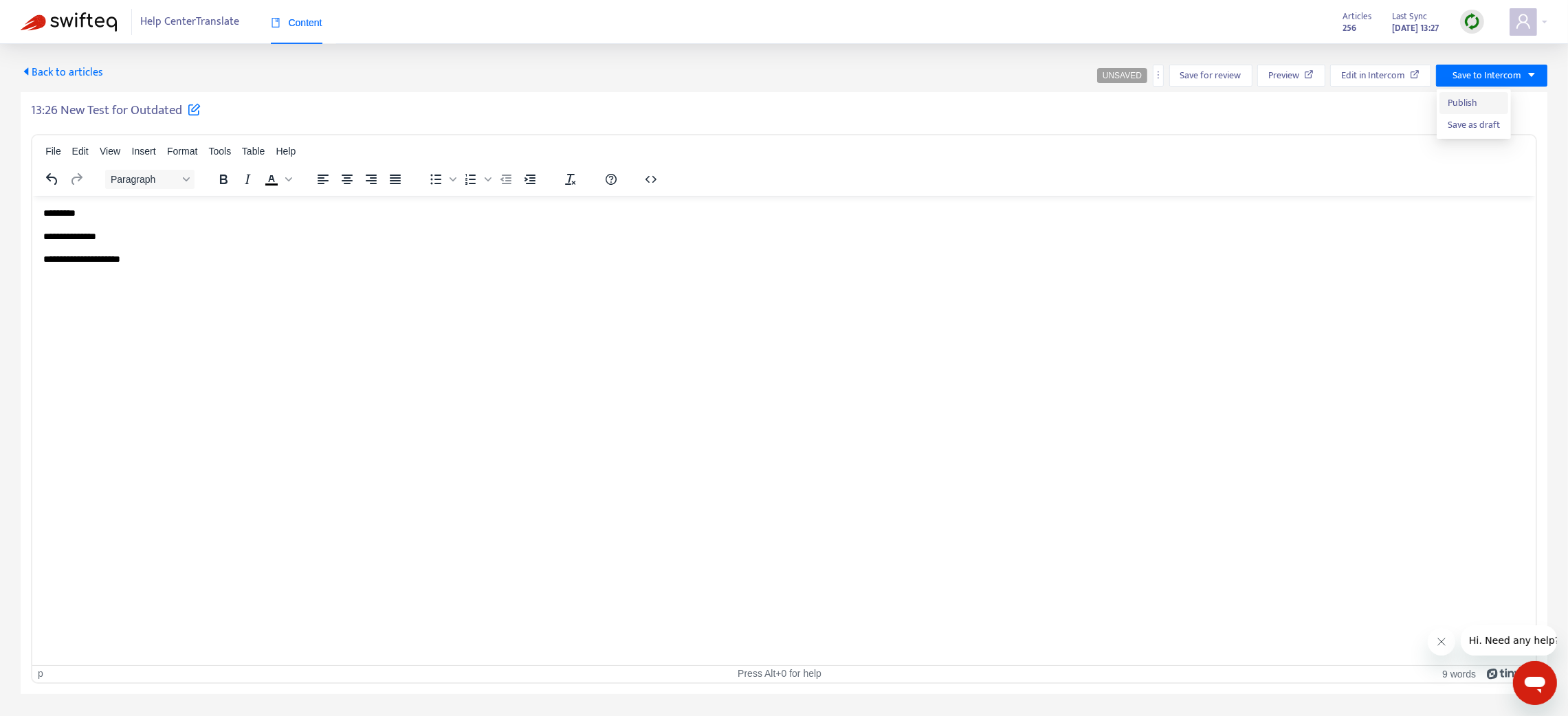
click at [1461, 96] on span "Publish" at bounding box center [1473, 103] width 52 height 15
click at [57, 71] on span "Back to articles" at bounding box center [61, 72] width 83 height 19
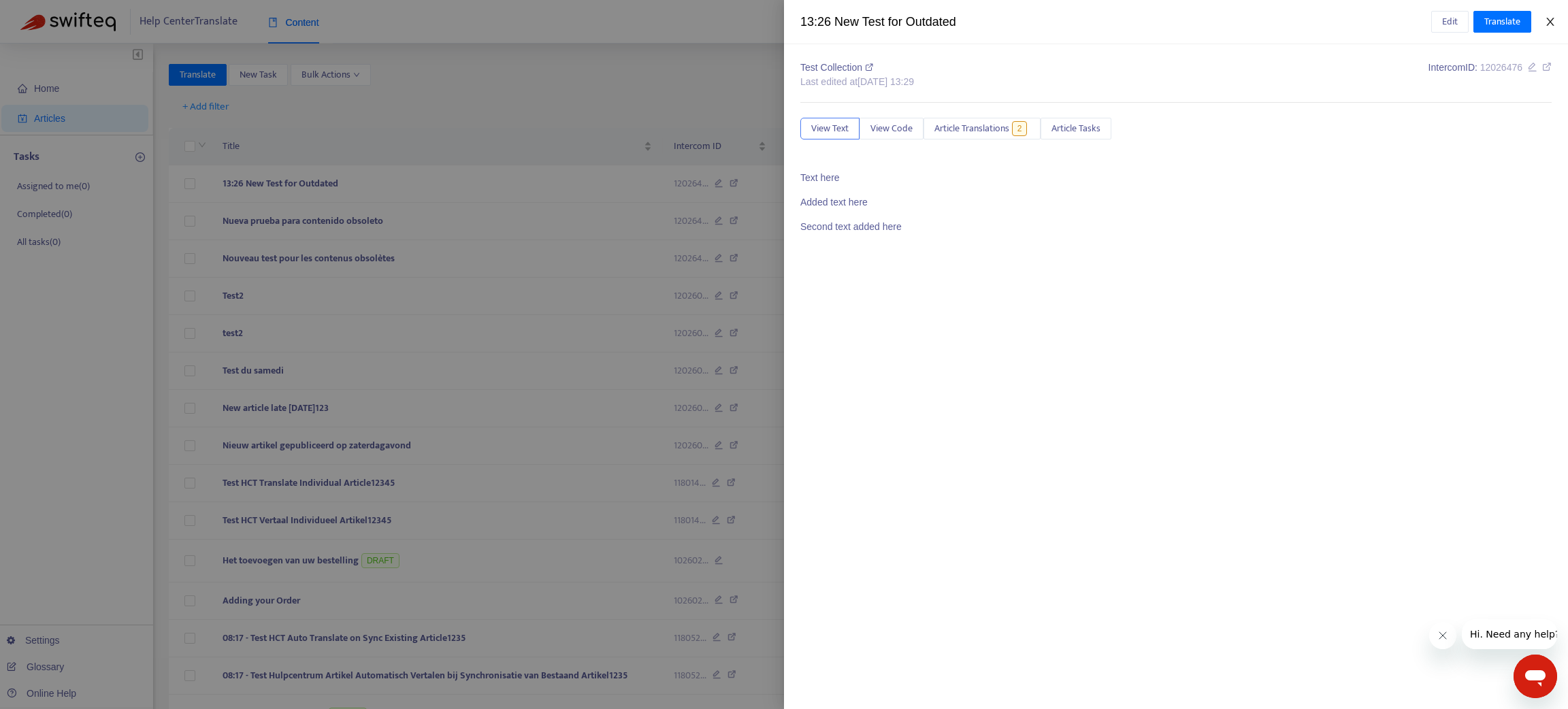
click at [1554, 22] on icon "close" at bounding box center [1551, 22] width 11 height 11
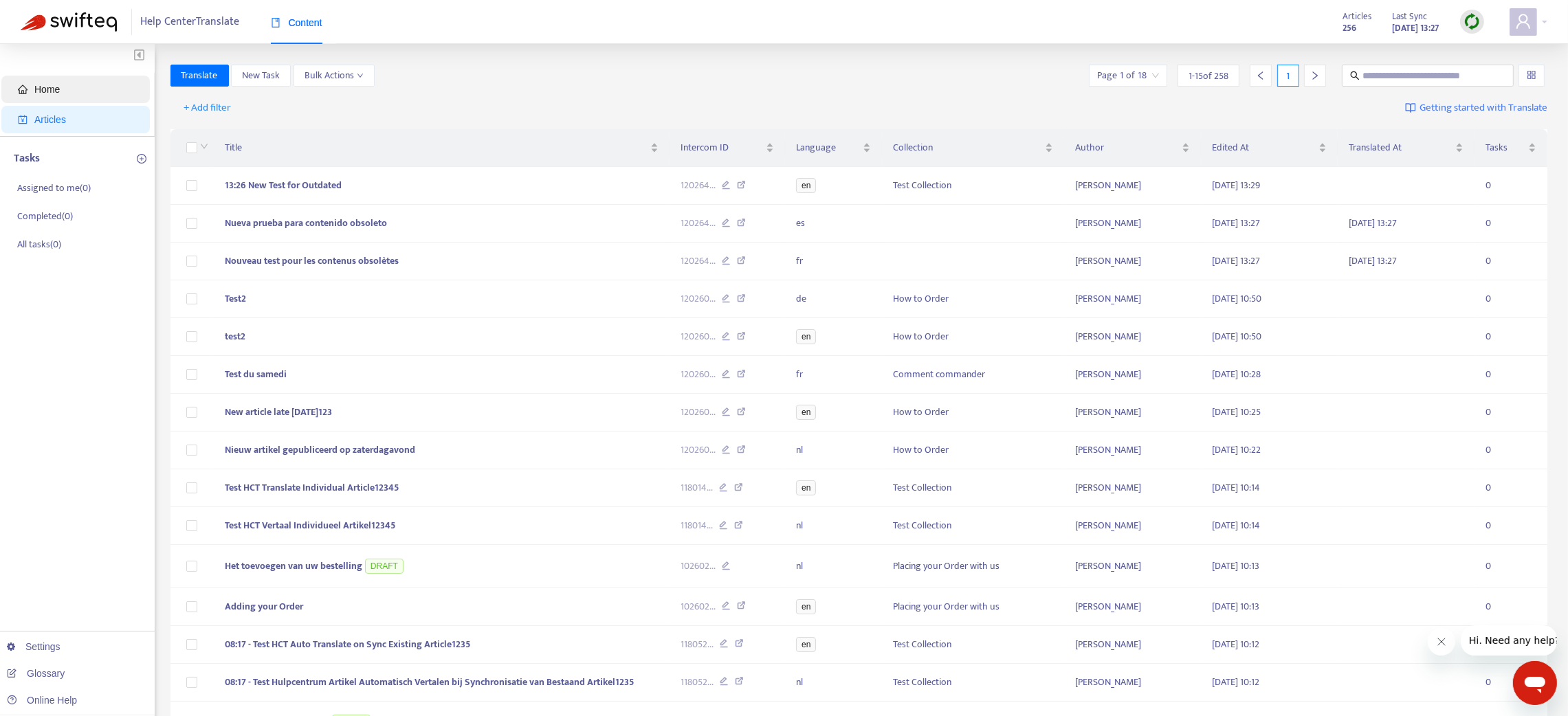
click at [42, 91] on span "Home" at bounding box center [46, 89] width 25 height 11
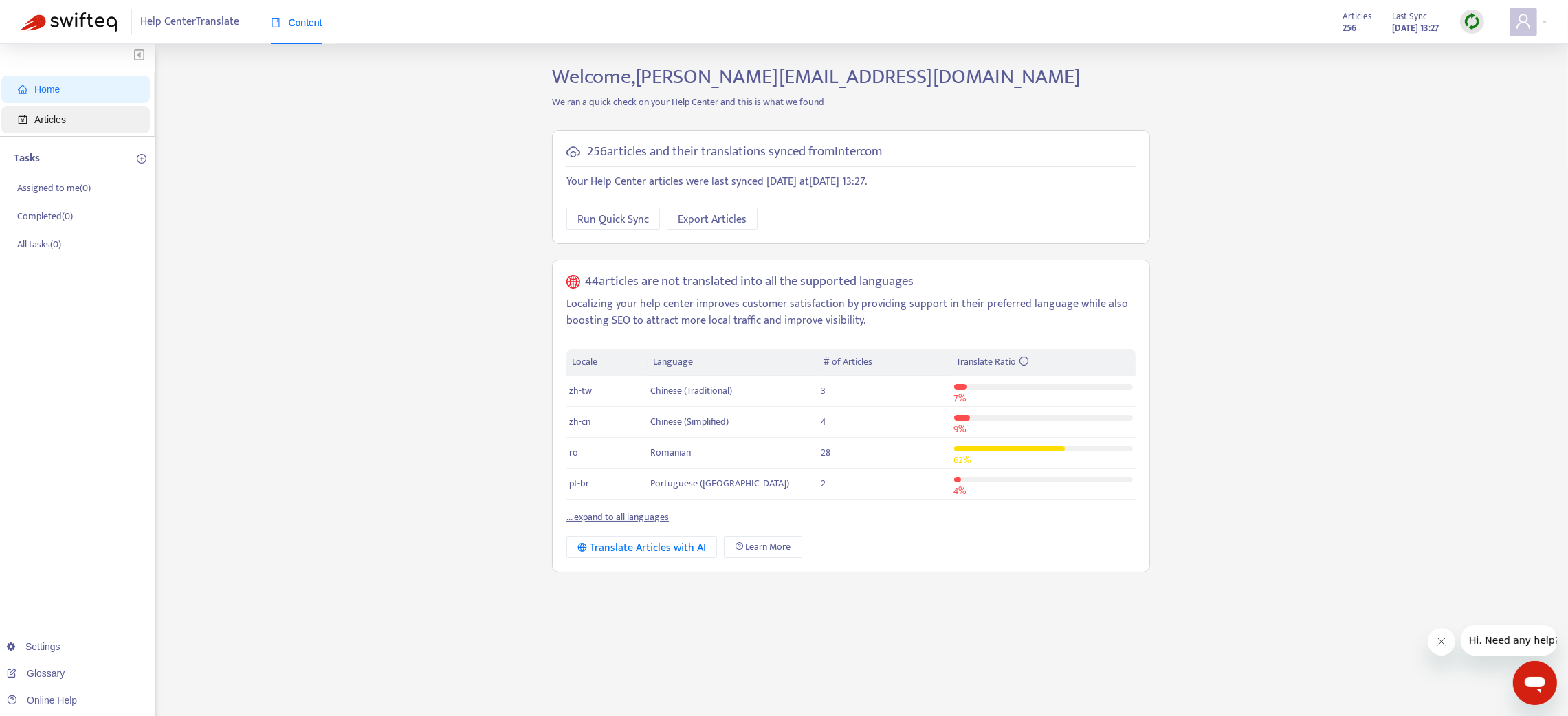
click at [52, 121] on span "Articles" at bounding box center [50, 120] width 32 height 11
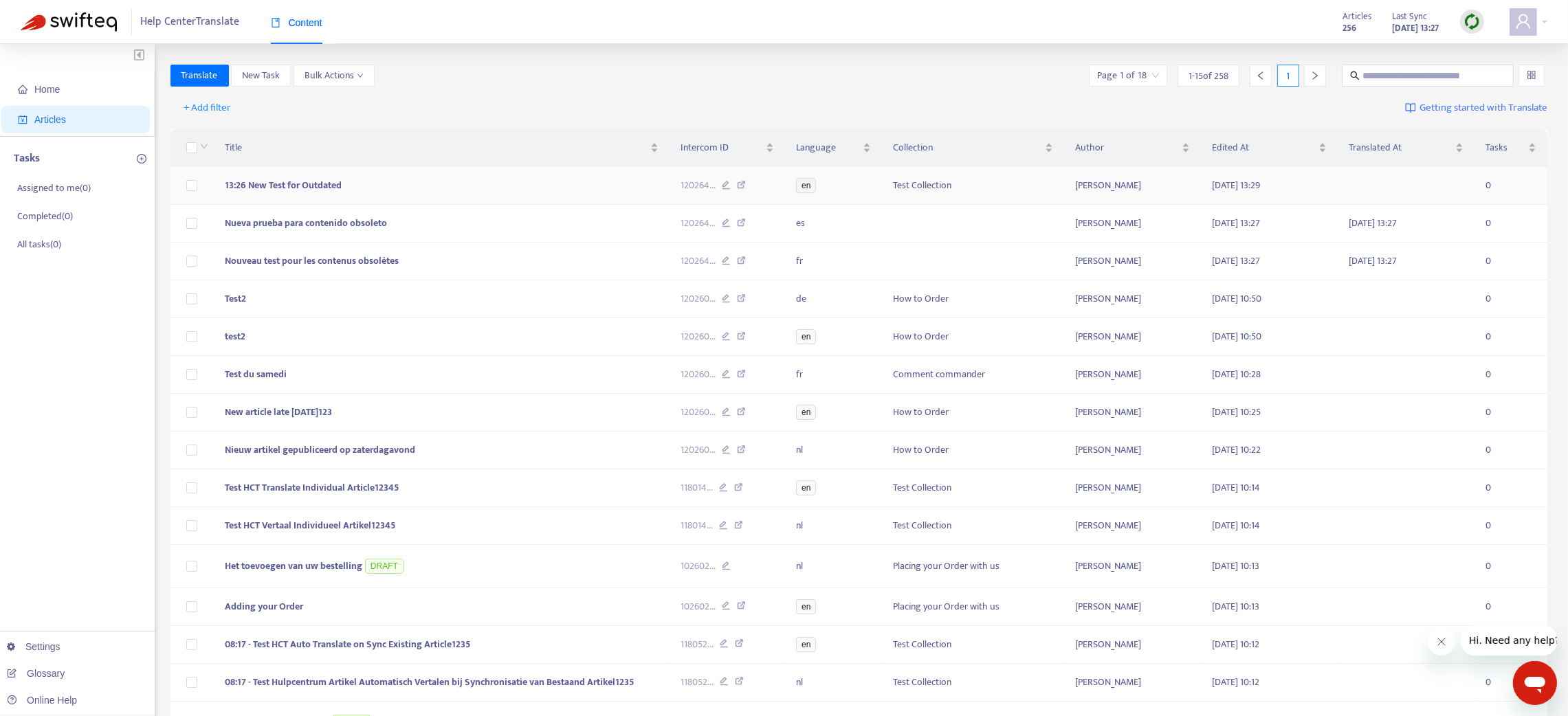
click at [269, 187] on span "13:26 New Test for Outdated" at bounding box center [283, 185] width 117 height 16
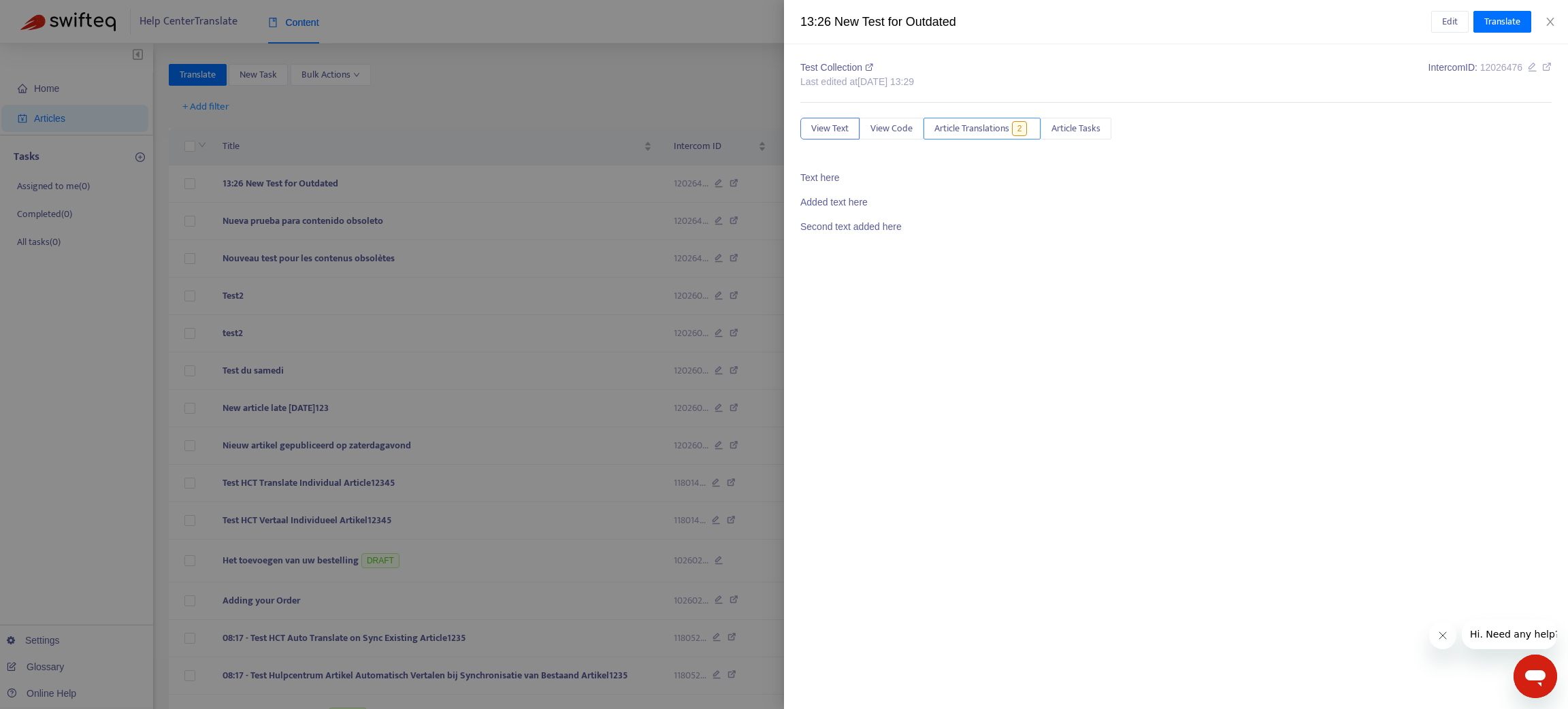
click at [988, 128] on span "Article Translations" at bounding box center [971, 129] width 74 height 15
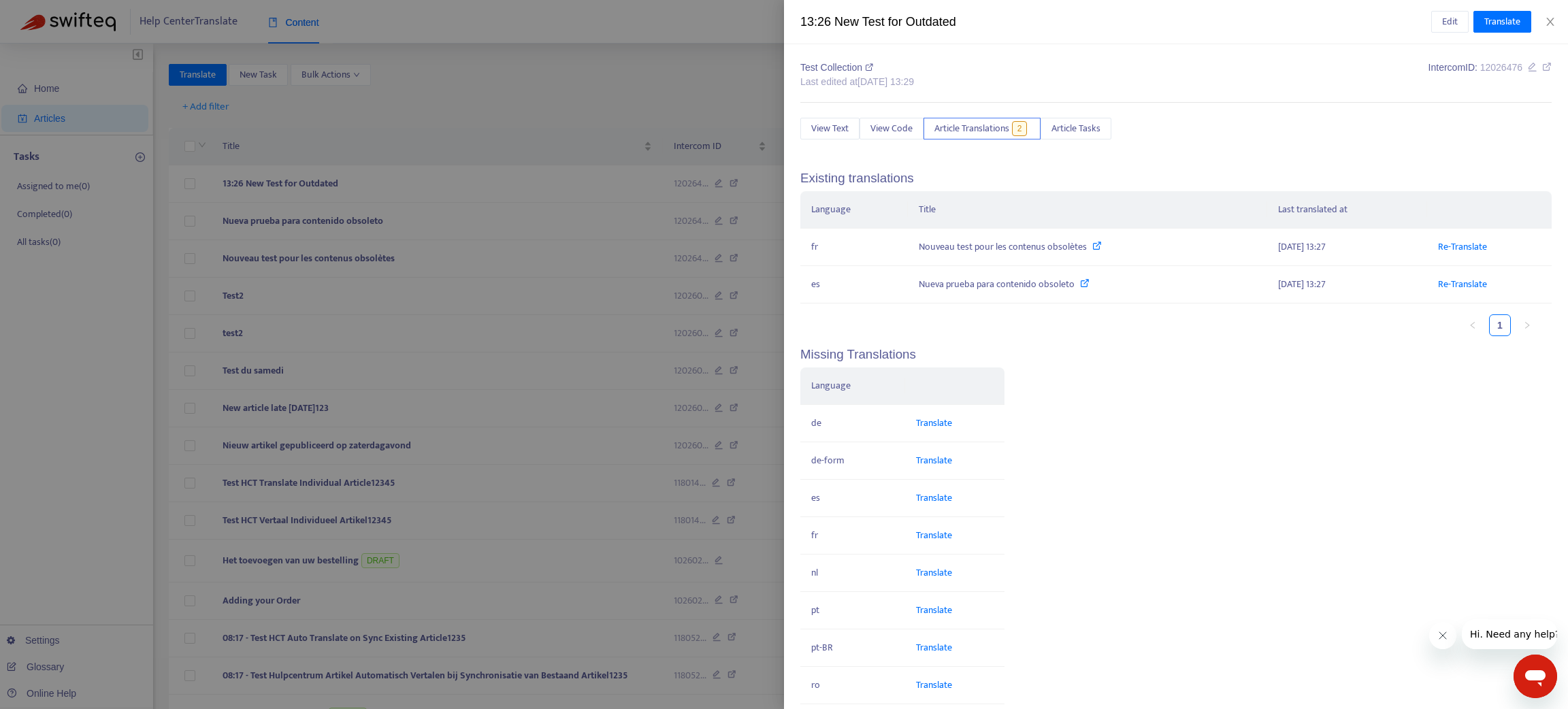
click at [716, 177] on div at bounding box center [784, 354] width 1568 height 709
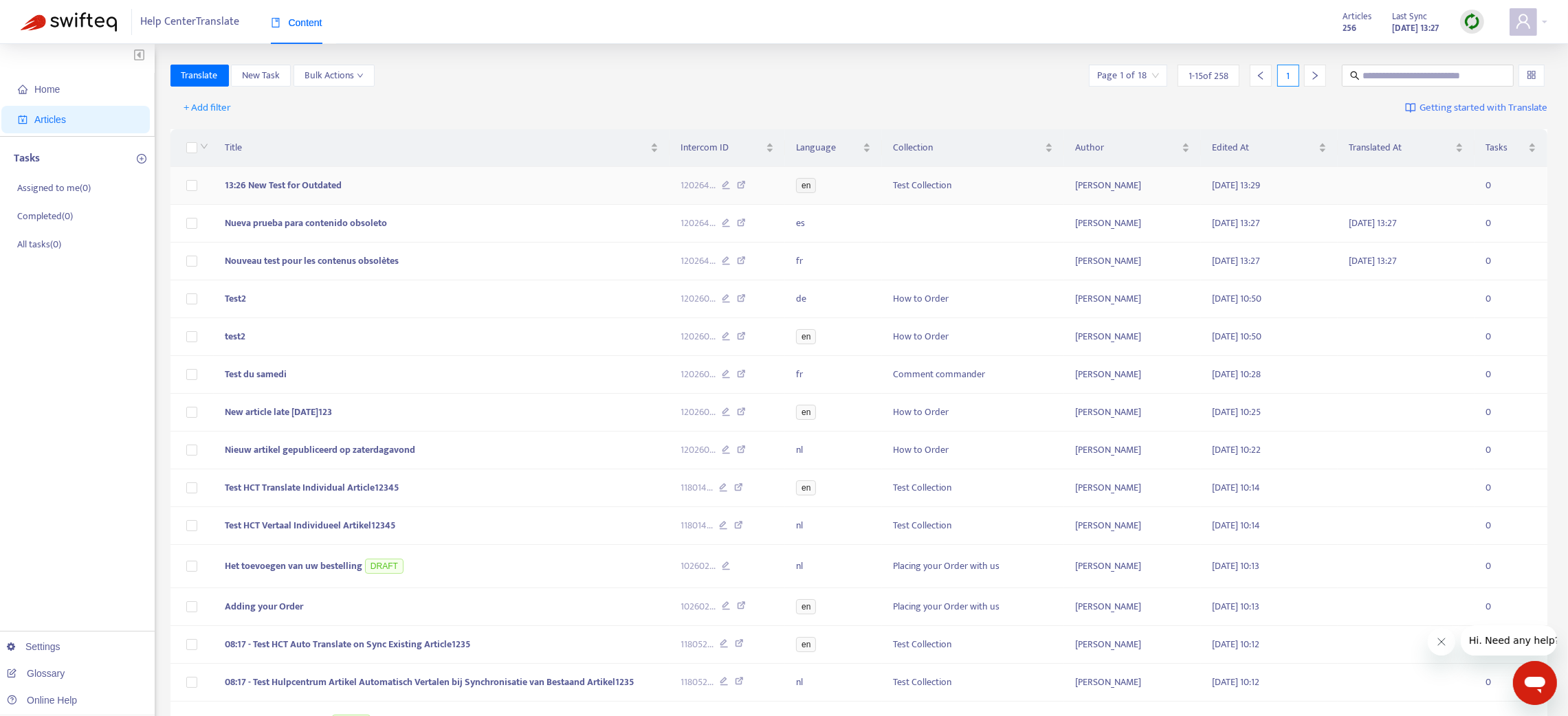
click at [725, 185] on icon at bounding box center [726, 186] width 9 height 12
click at [1468, 22] on img at bounding box center [1472, 21] width 18 height 18
click at [1479, 44] on link "Quick Sync" at bounding box center [1499, 49] width 58 height 16
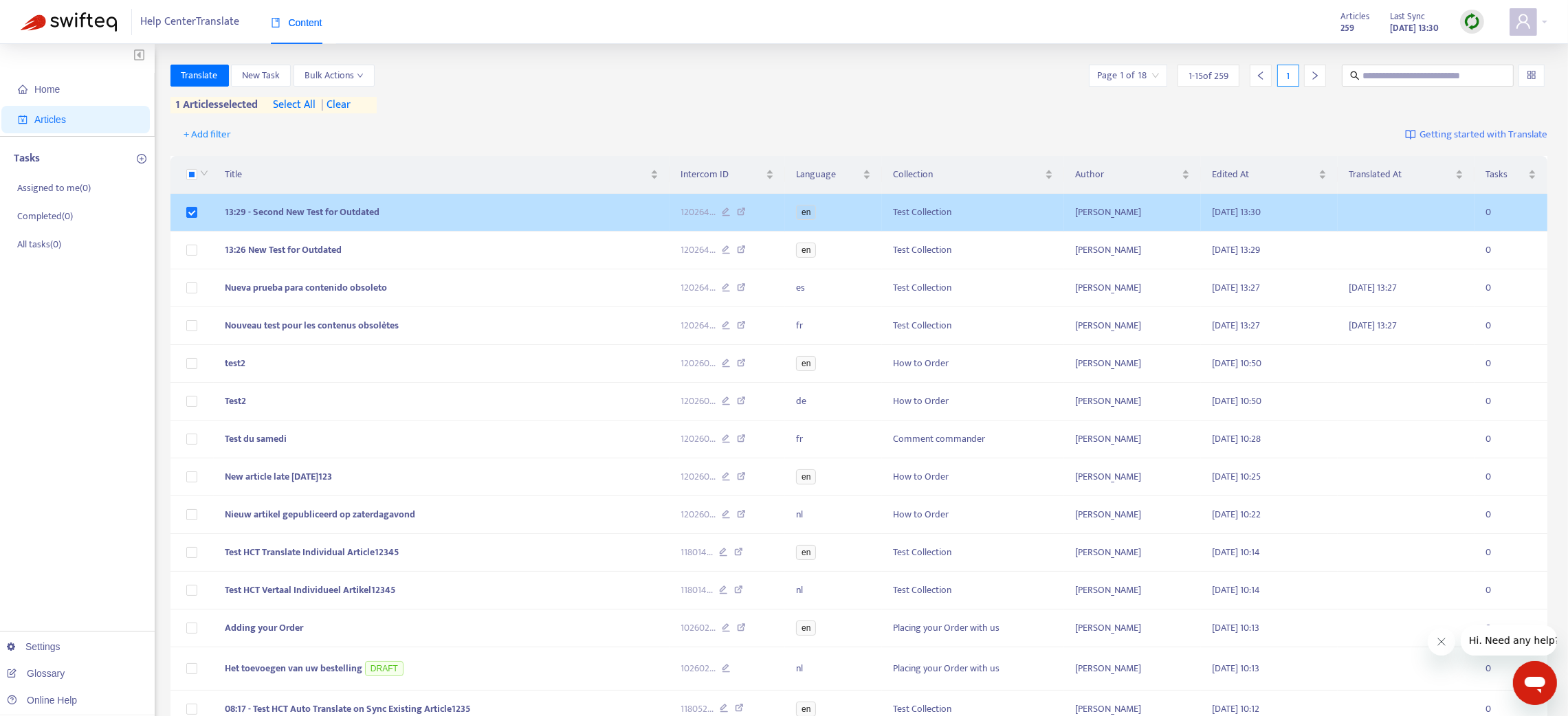
click at [414, 222] on td "13:29 - Second New Test for Outdated" at bounding box center [441, 212] width 456 height 38
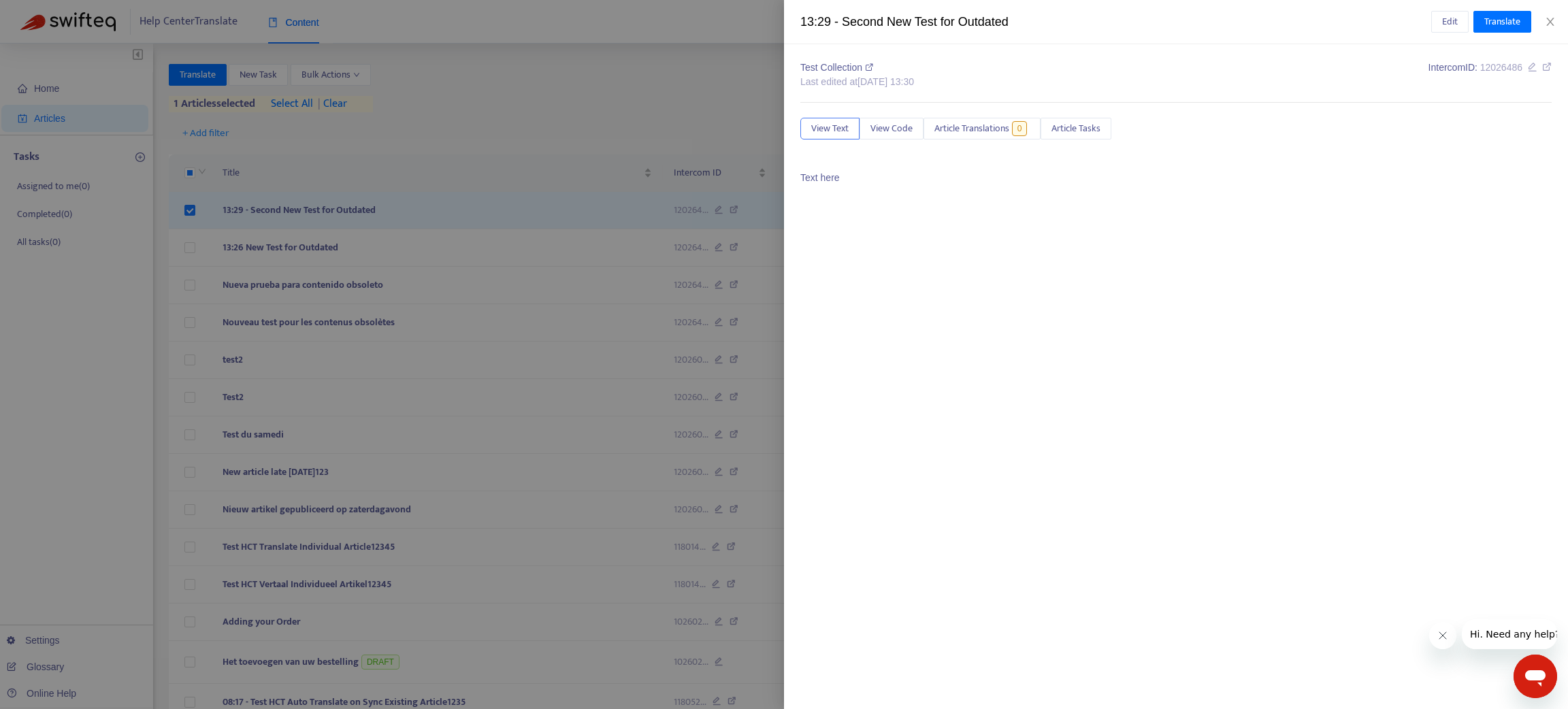
click at [391, 217] on div at bounding box center [784, 354] width 1568 height 709
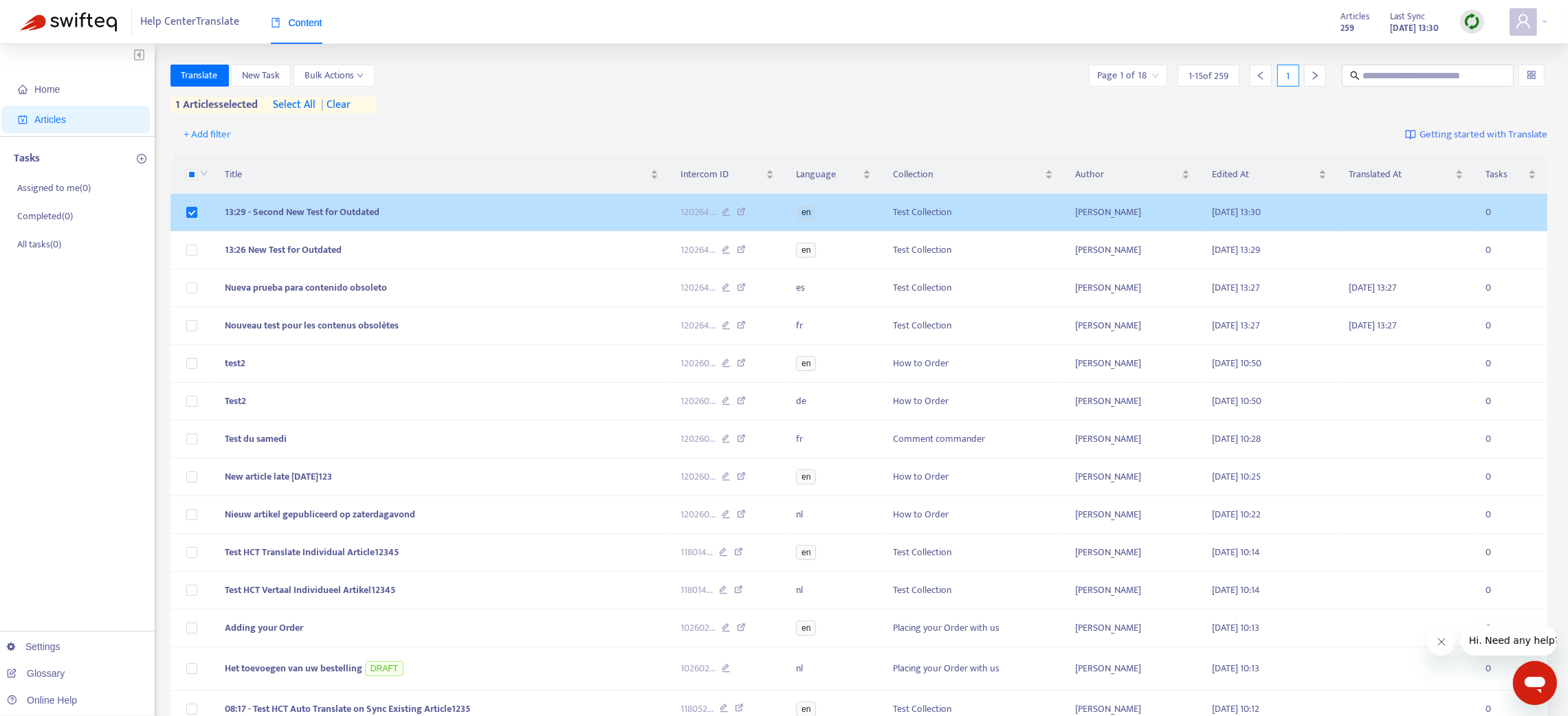
click at [493, 222] on td "13:29 - Second New Test for Outdated" at bounding box center [441, 212] width 456 height 38
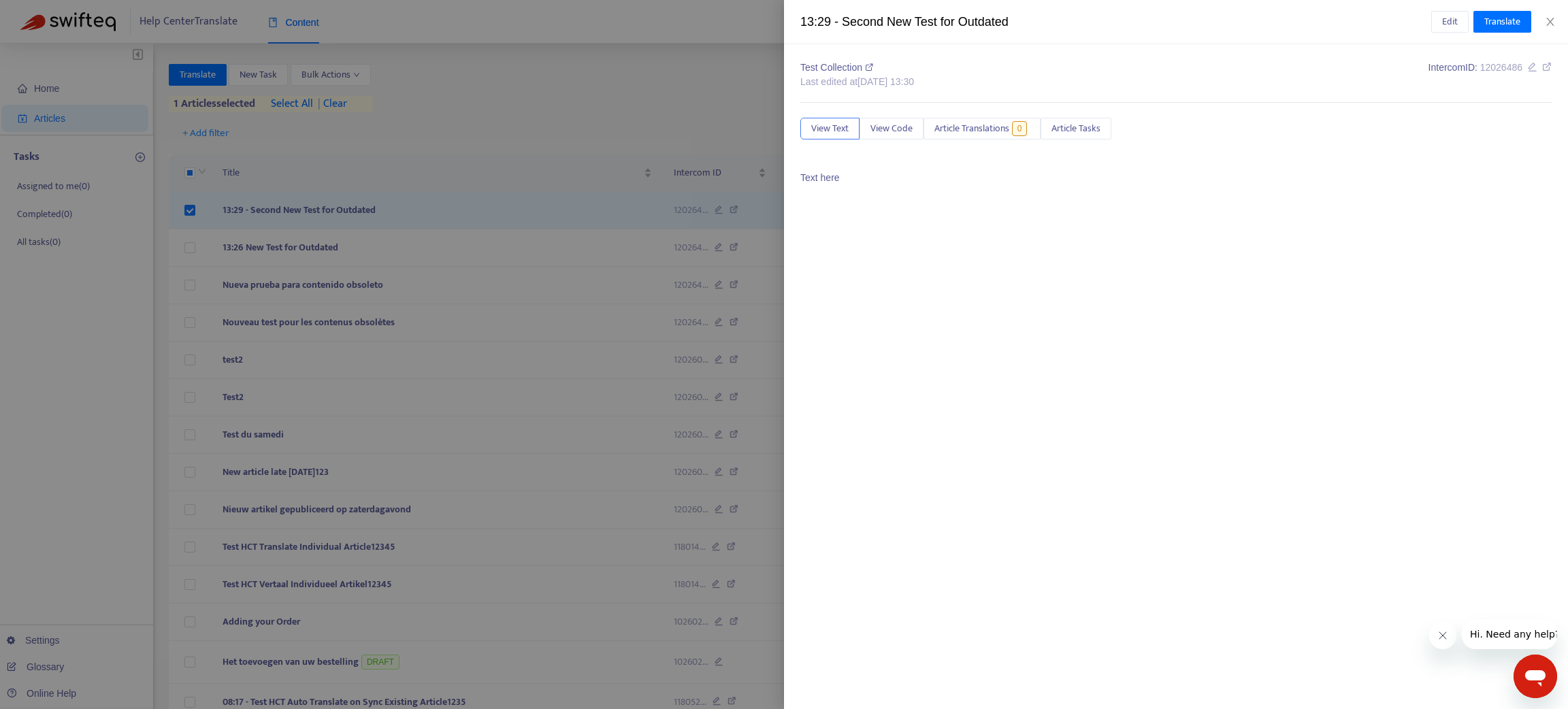
click at [442, 217] on div at bounding box center [784, 354] width 1568 height 709
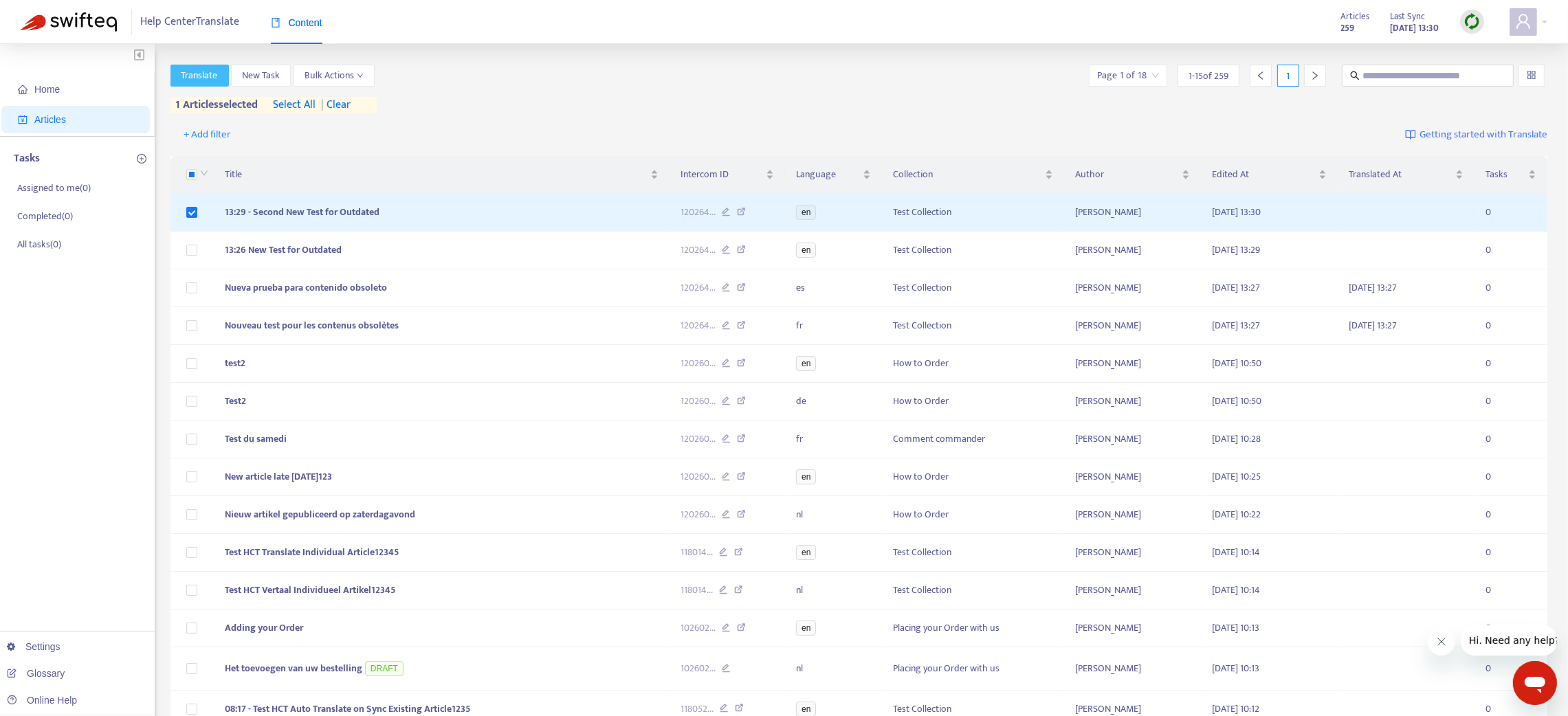
click at [196, 75] on span "Translate" at bounding box center [199, 75] width 36 height 15
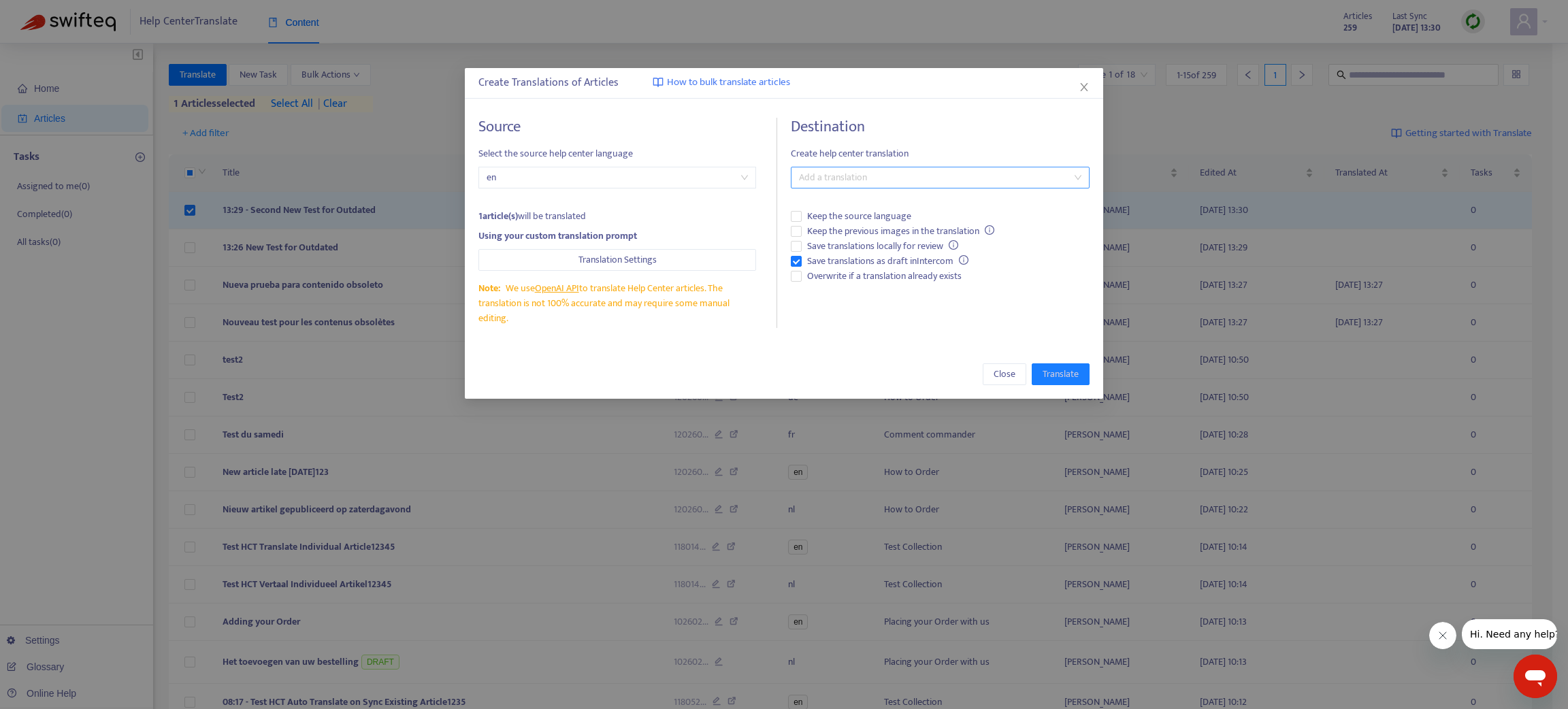
click at [811, 173] on div at bounding box center [932, 177] width 278 height 17
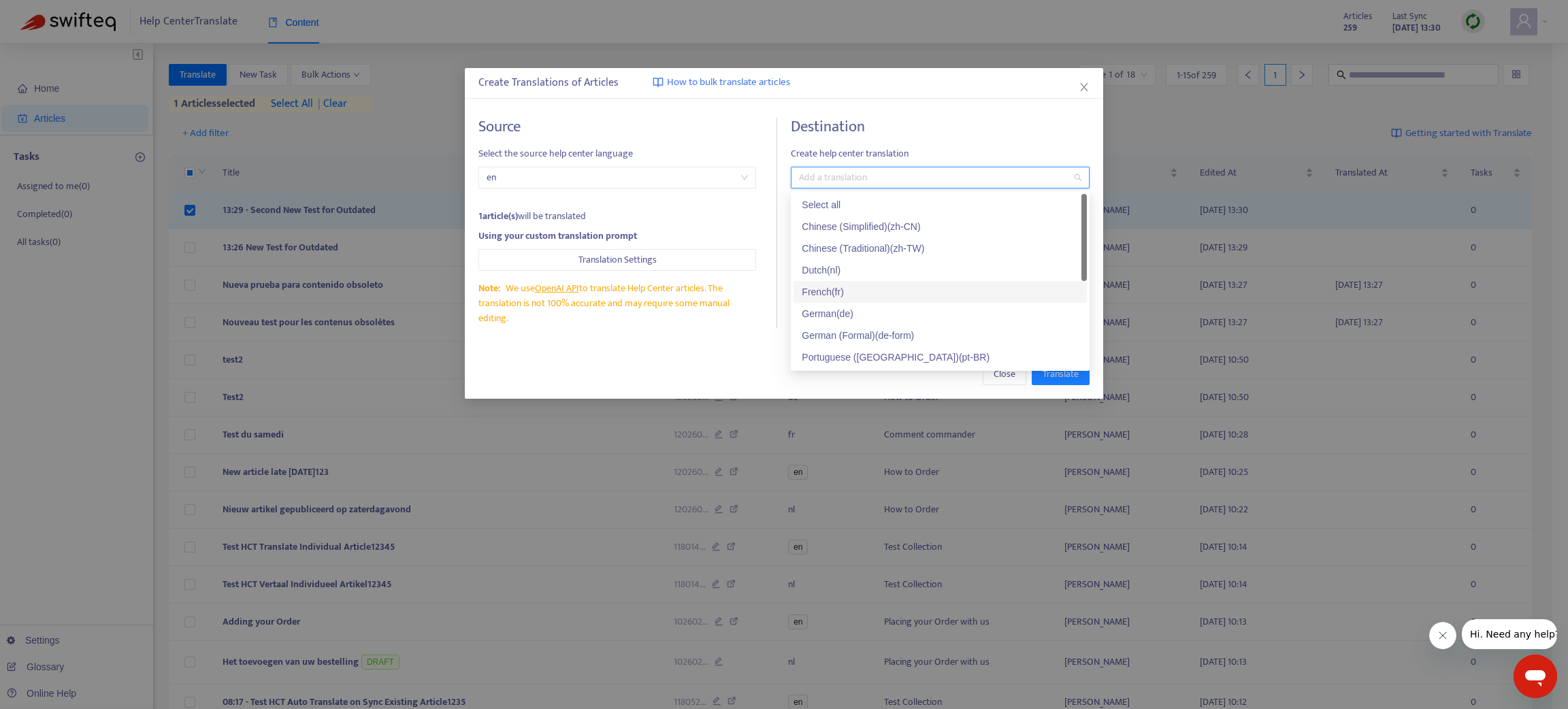
click at [824, 293] on div "French ( fr )" at bounding box center [940, 292] width 276 height 15
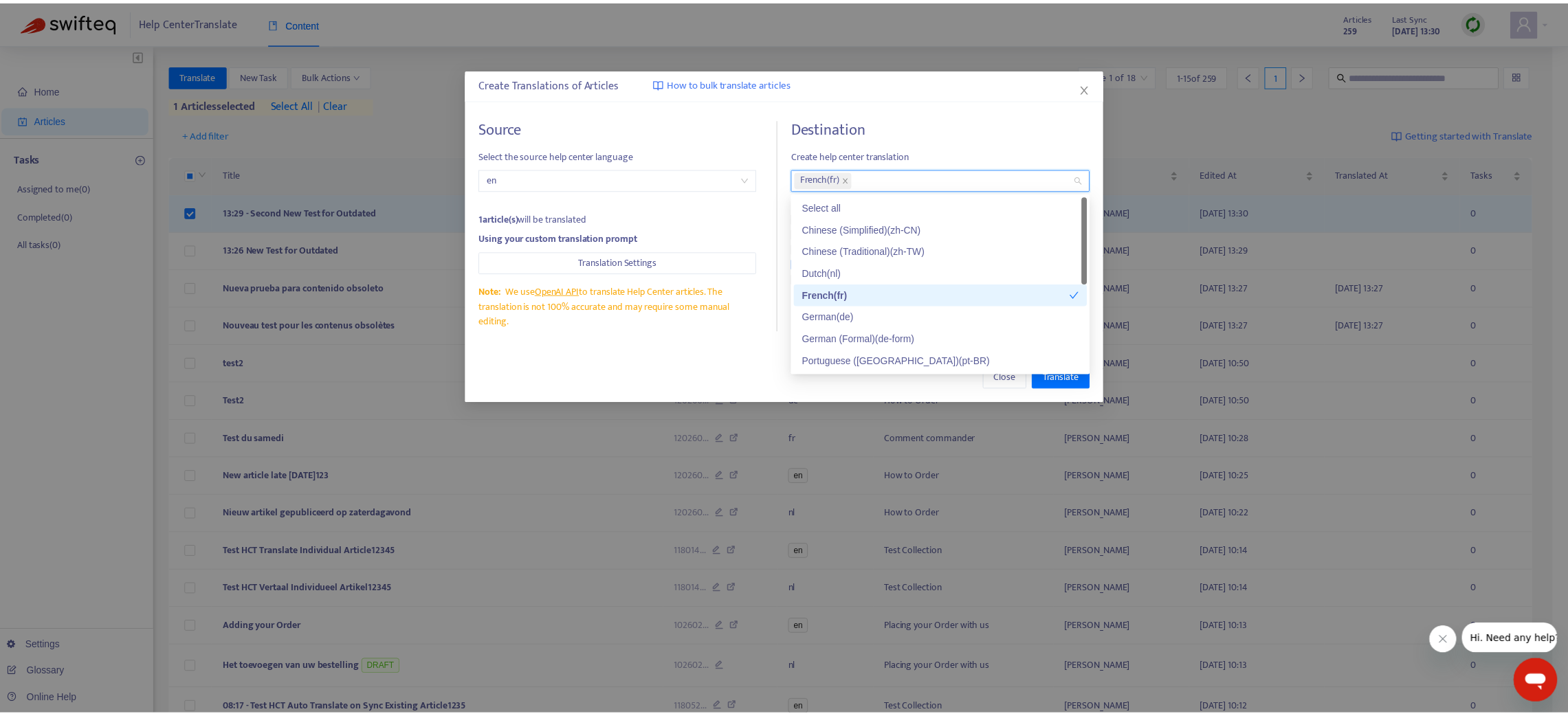
scroll to position [65, 0]
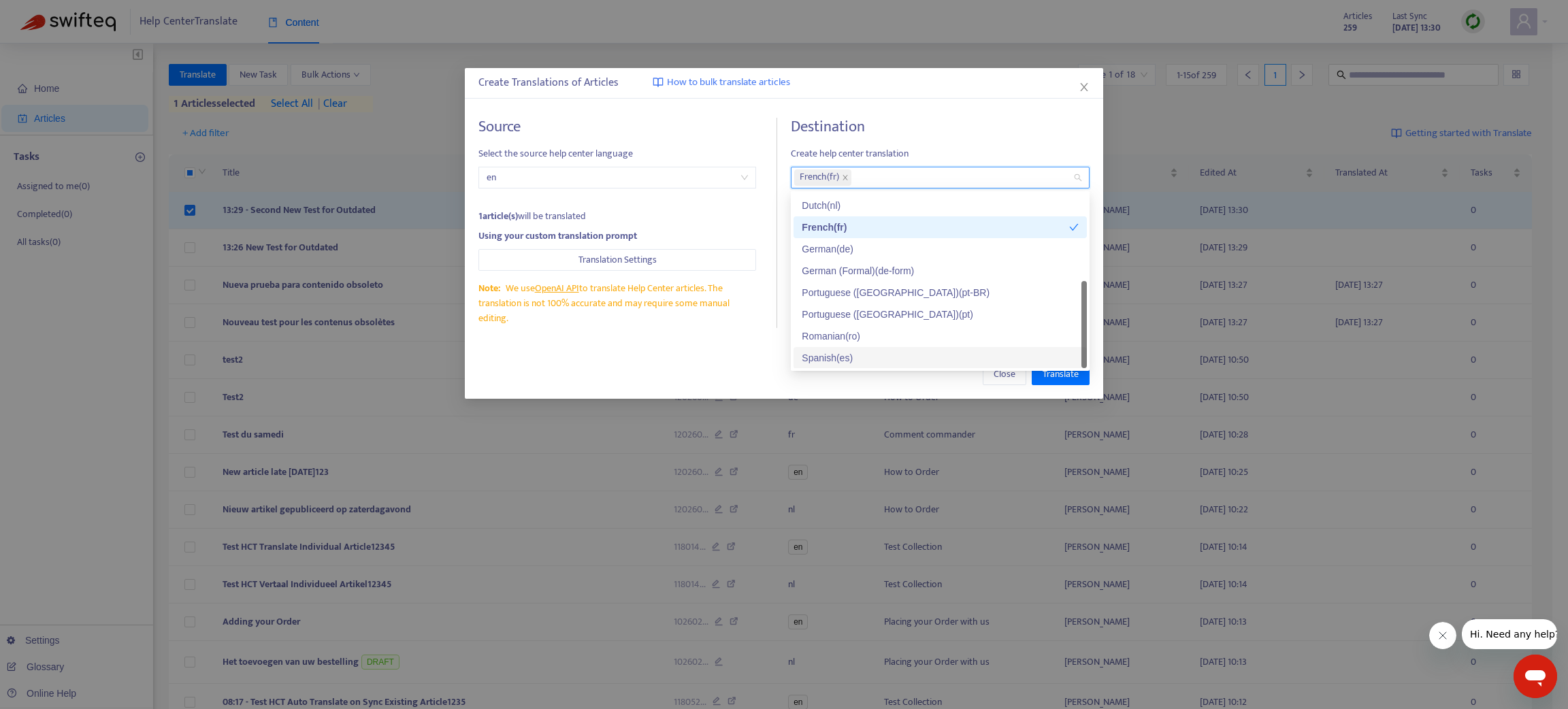
click at [826, 350] on div "Spanish ( es )" at bounding box center [940, 357] width 276 height 15
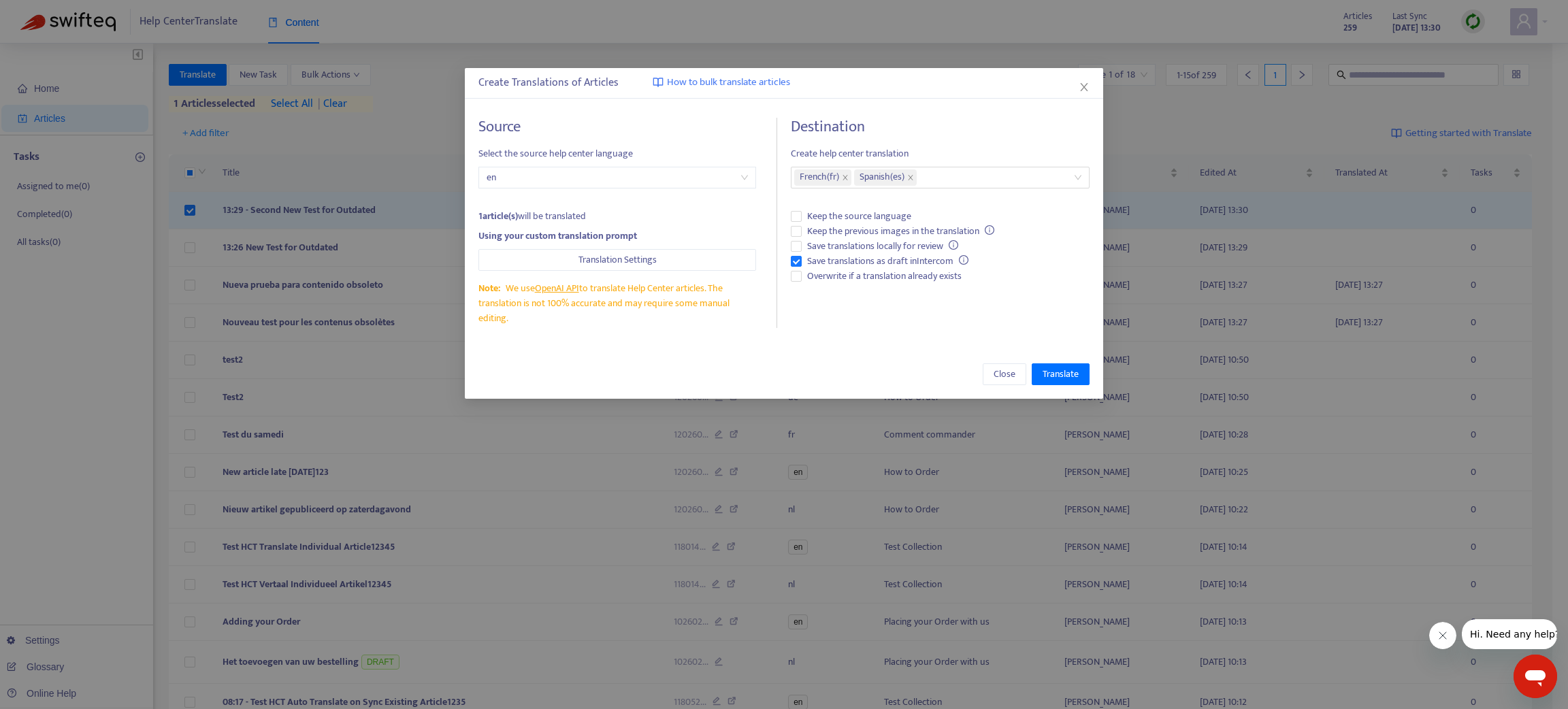
drag, startPoint x: 892, startPoint y: 384, endPoint x: 844, endPoint y: 343, distance: 63.1
click at [891, 383] on div "Close Translate" at bounding box center [784, 375] width 611 height 22
click at [1081, 371] on button "Translate" at bounding box center [1060, 375] width 58 height 22
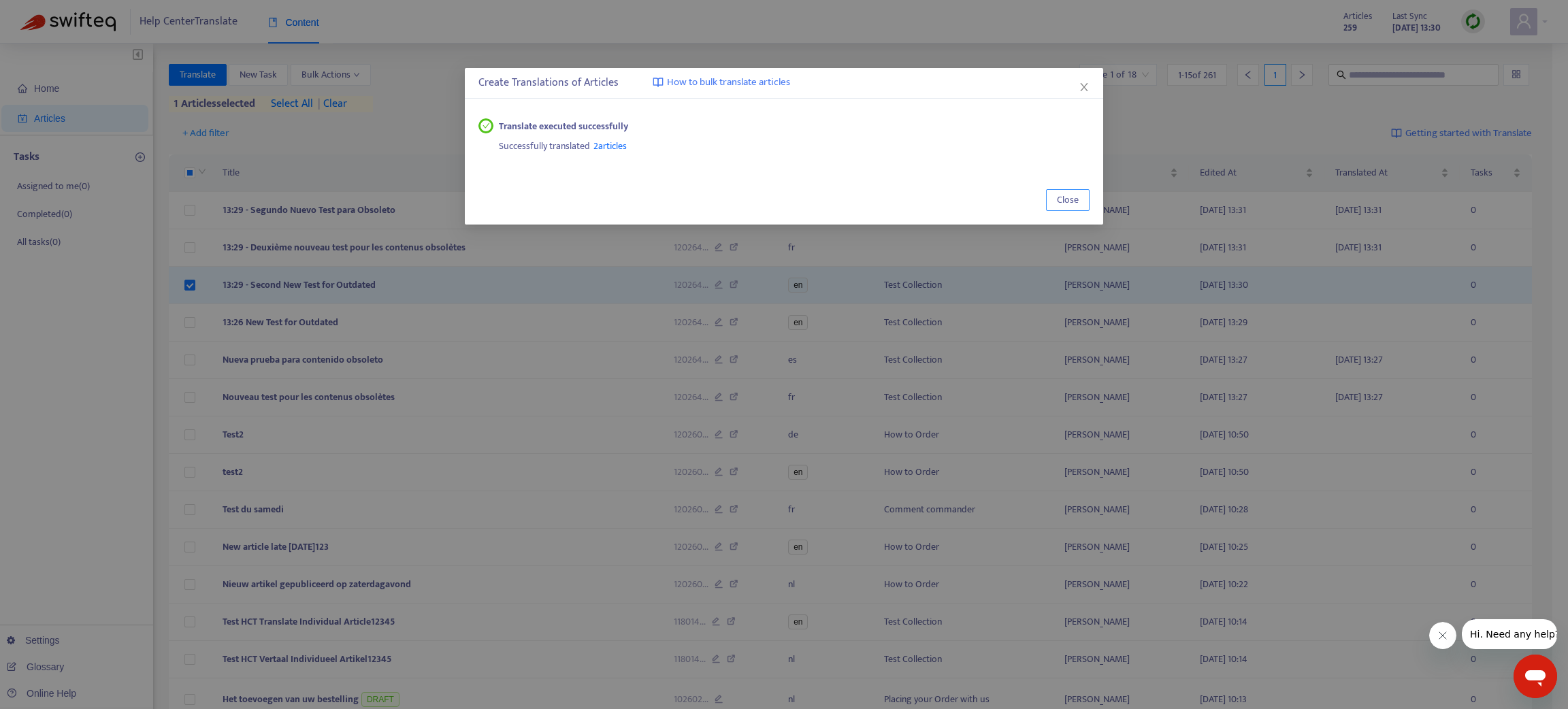
click at [1075, 198] on span "Close" at bounding box center [1067, 200] width 22 height 15
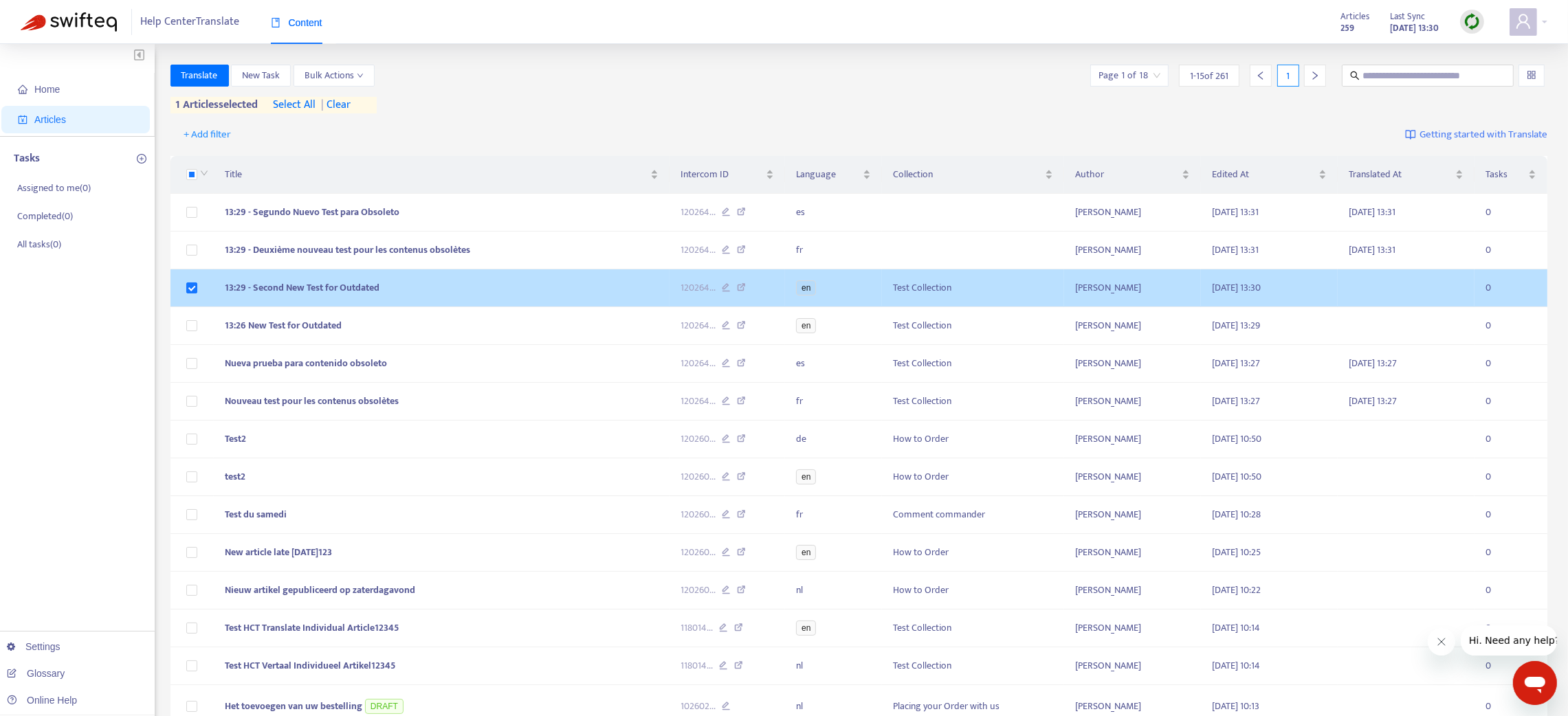
click at [526, 292] on td "13:29 - Second New Test for Outdated" at bounding box center [441, 288] width 456 height 38
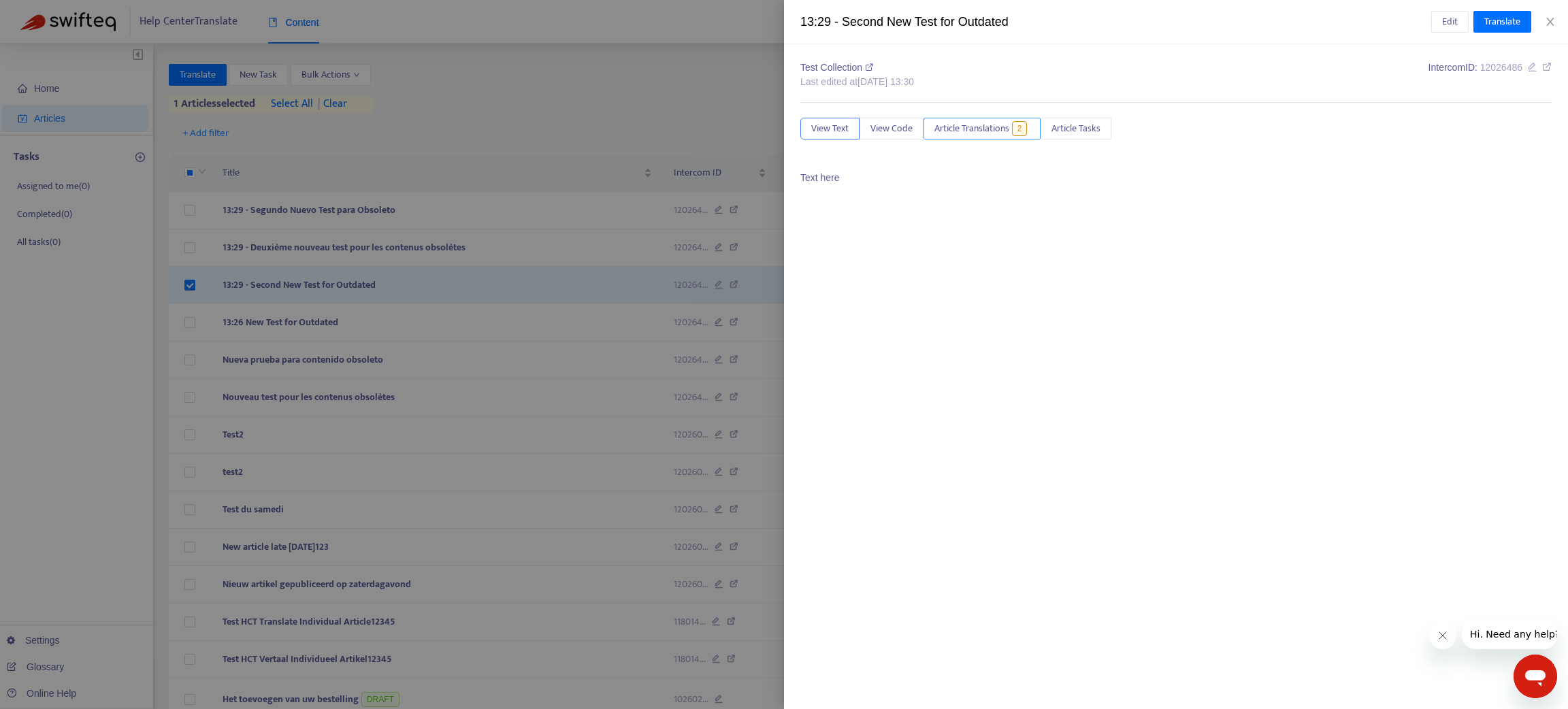
click at [971, 127] on span "Article Translations" at bounding box center [971, 129] width 74 height 15
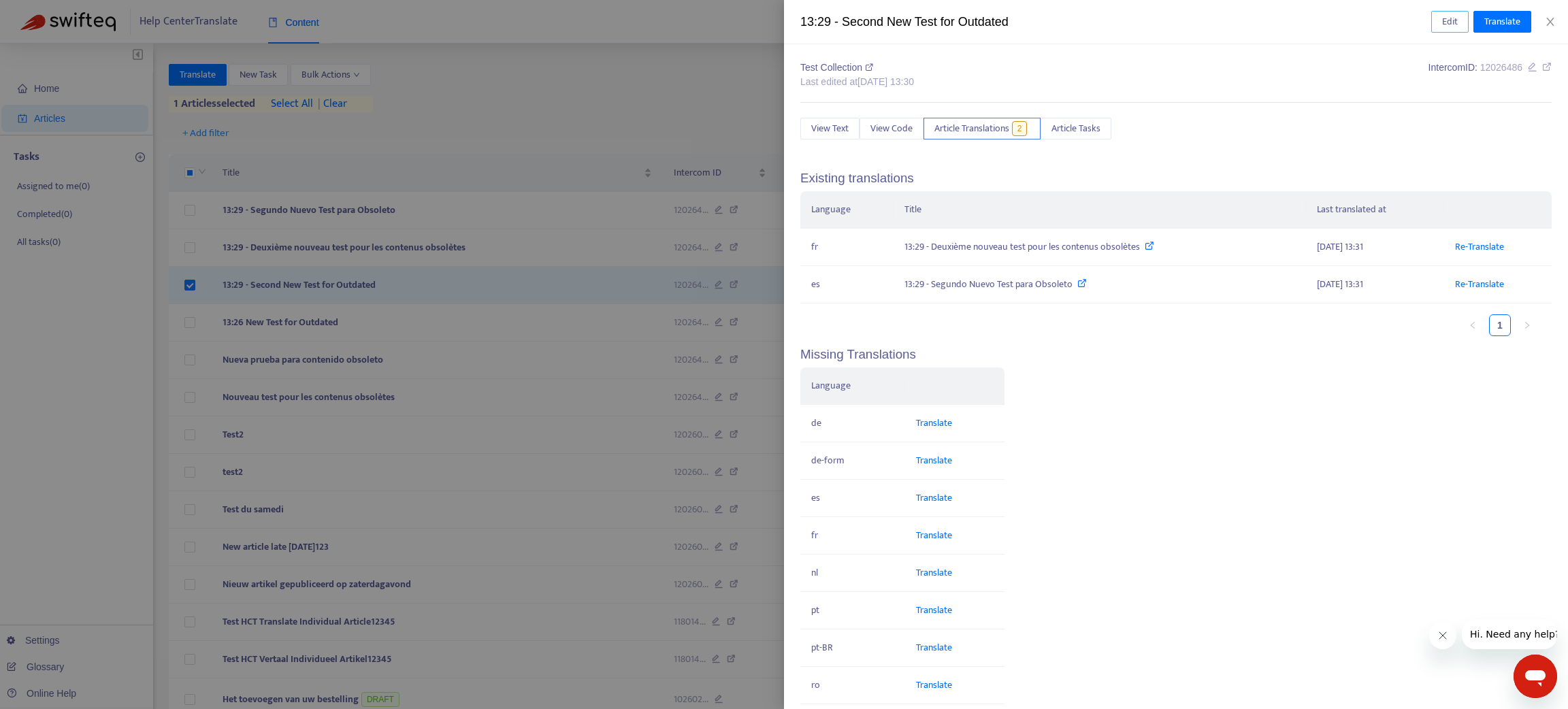
click at [1455, 17] on span "Edit" at bounding box center [1450, 22] width 16 height 15
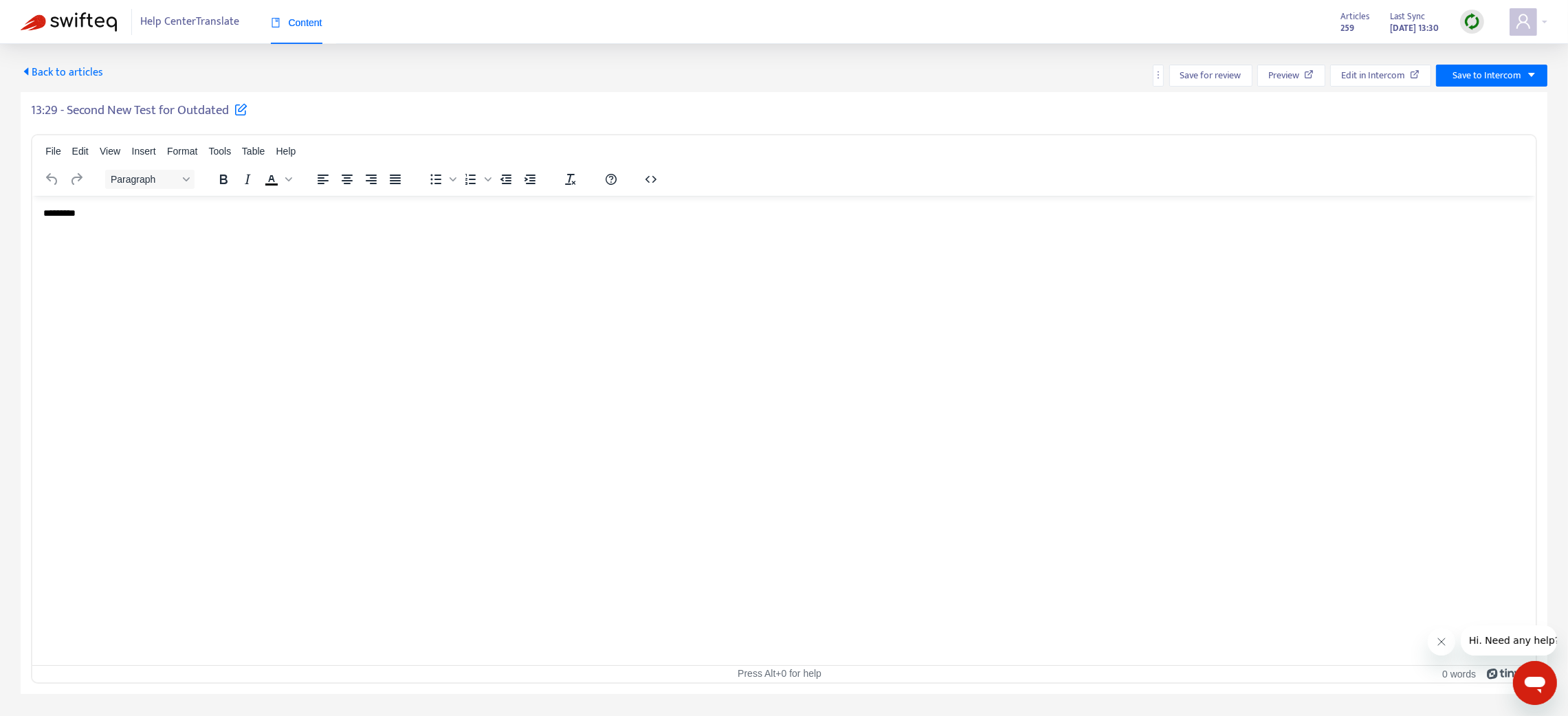
click at [181, 202] on html "*********" at bounding box center [784, 212] width 1503 height 36
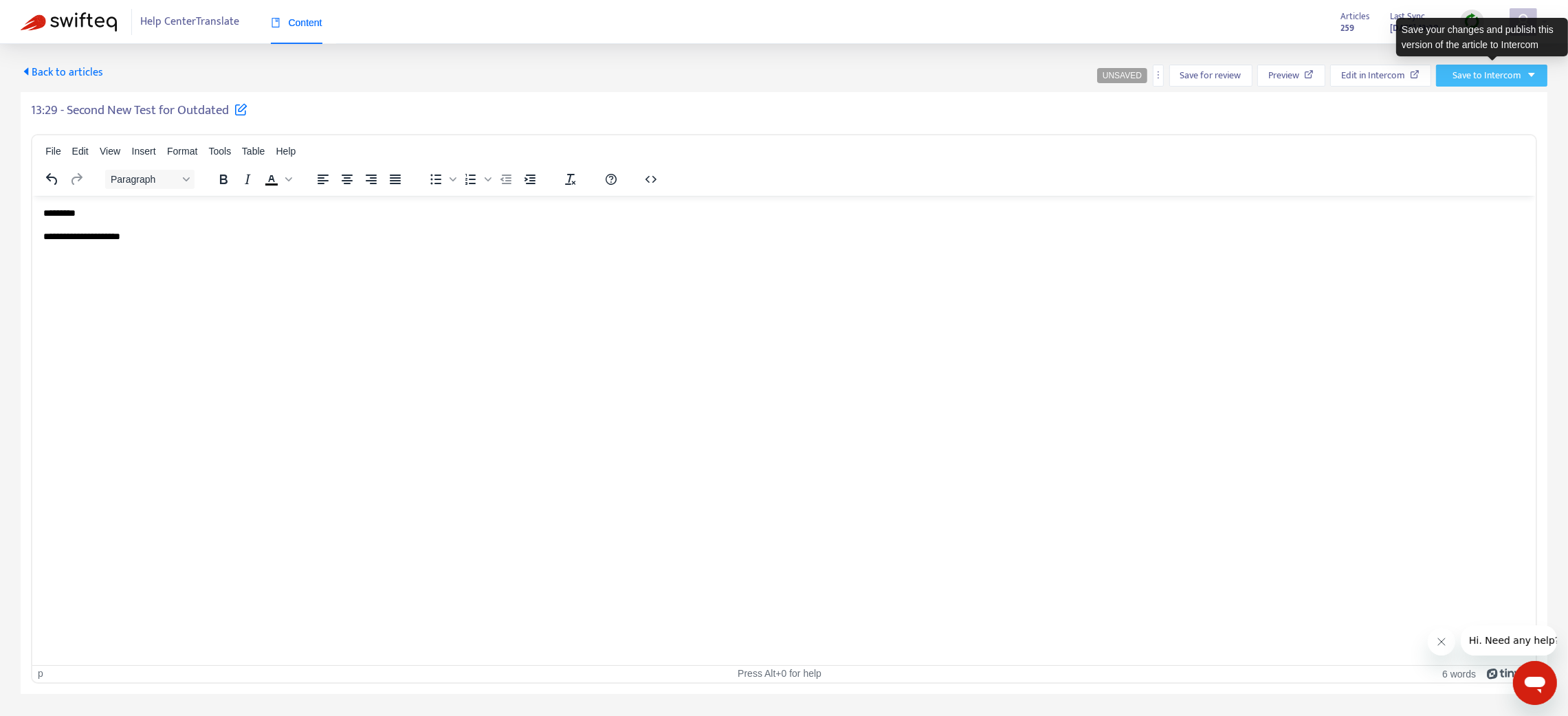
click at [1492, 74] on span "Save to Intercom" at bounding box center [1486, 75] width 69 height 15
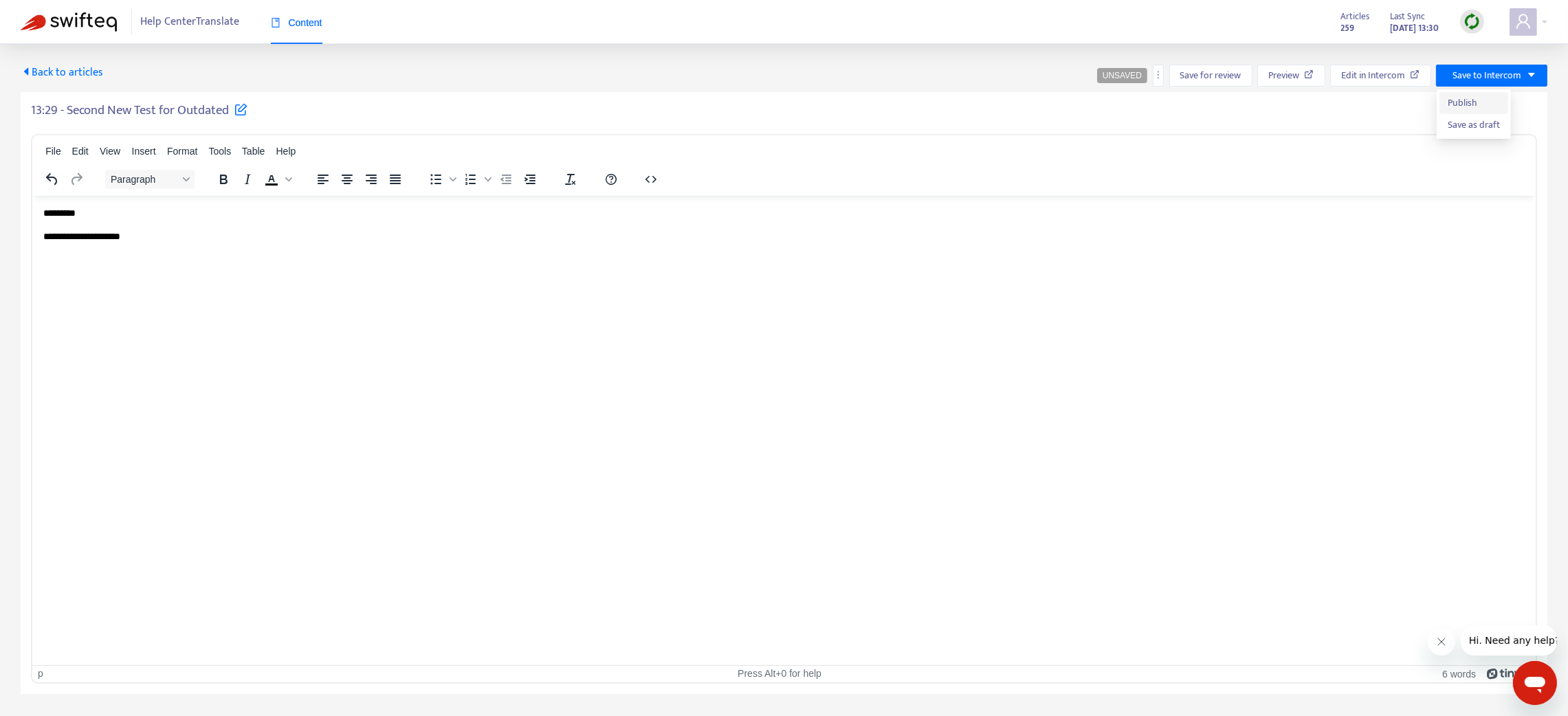
click at [1459, 96] on span "Publish" at bounding box center [1473, 103] width 52 height 15
click at [44, 74] on span "Back to articles" at bounding box center [61, 72] width 83 height 19
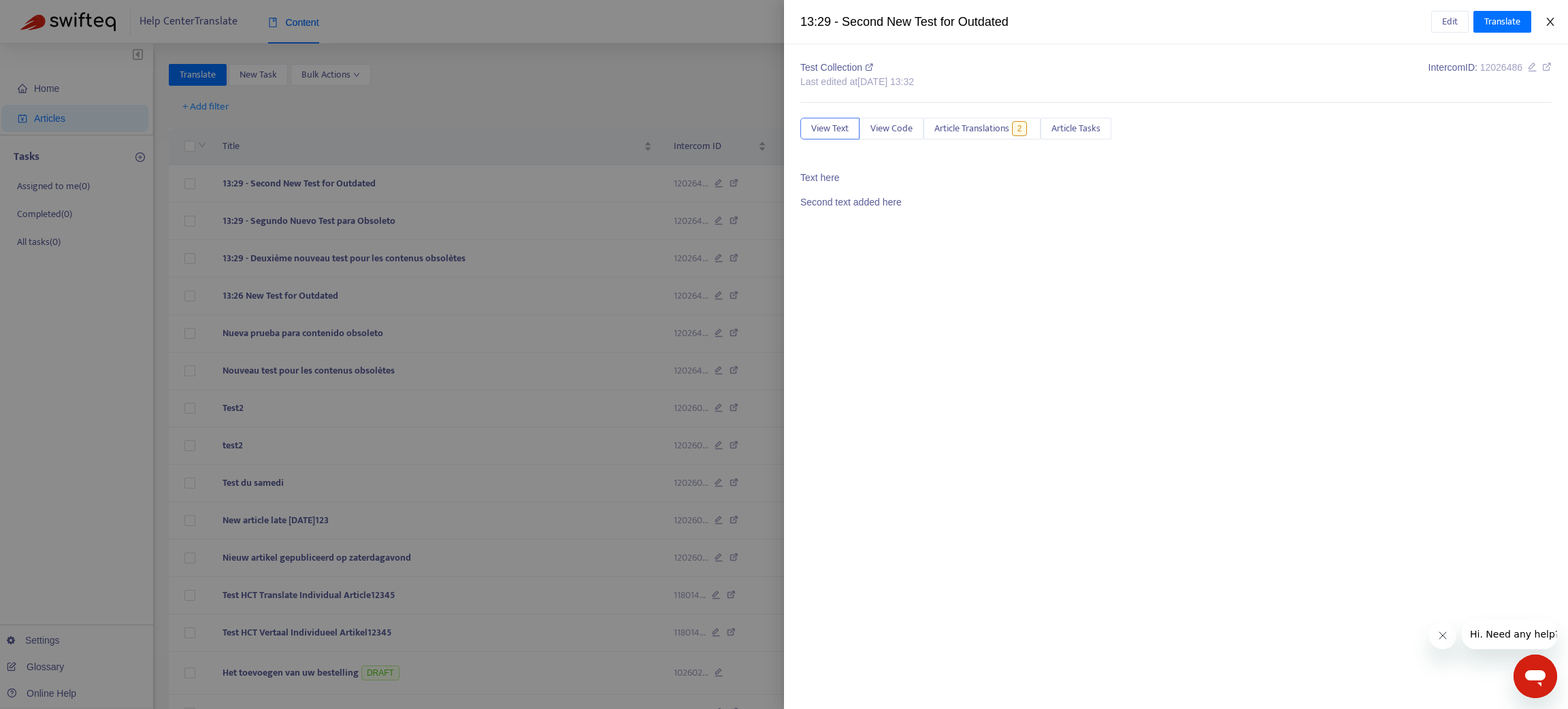
click at [1548, 28] on button "Close" at bounding box center [1550, 22] width 19 height 13
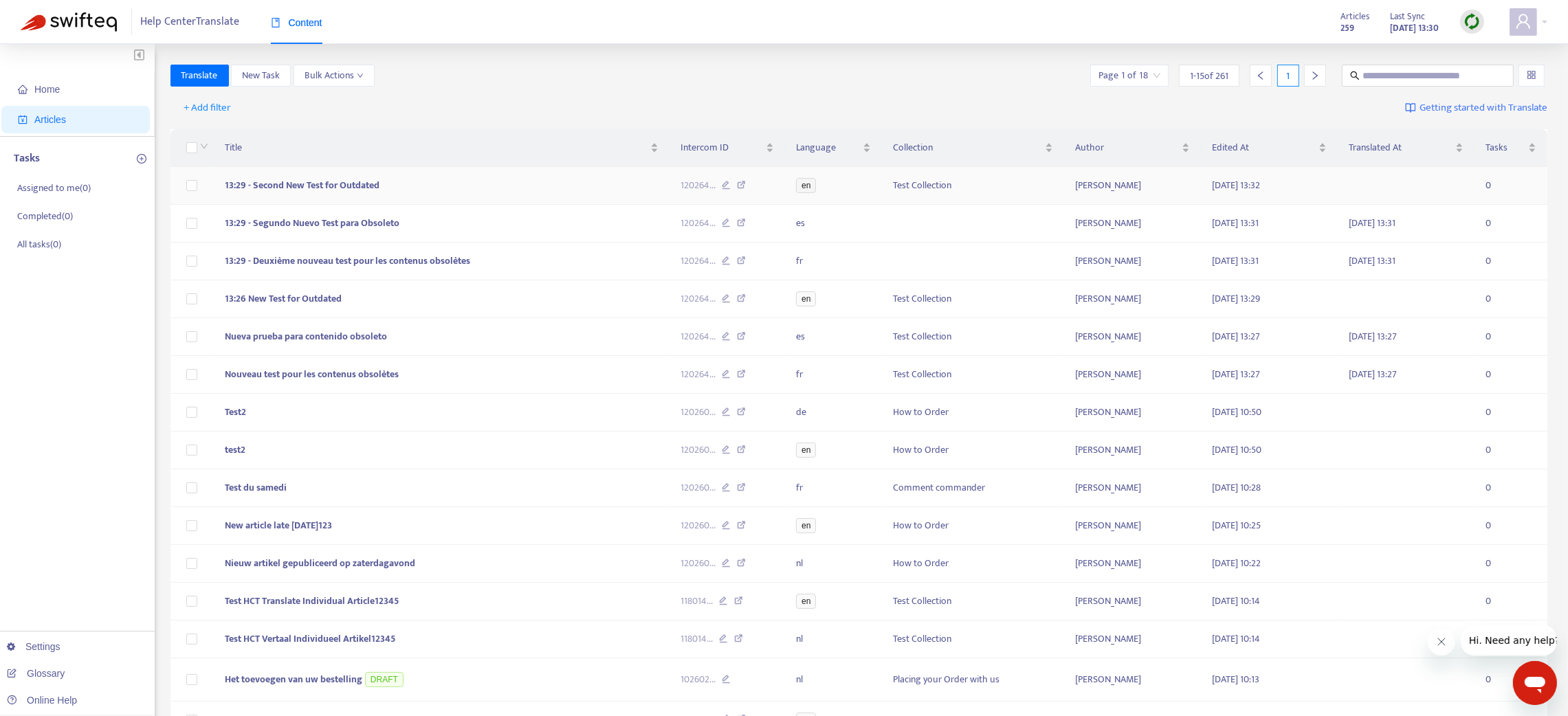
click at [428, 183] on td "13:29 - Second New Test for Outdated" at bounding box center [441, 185] width 456 height 38
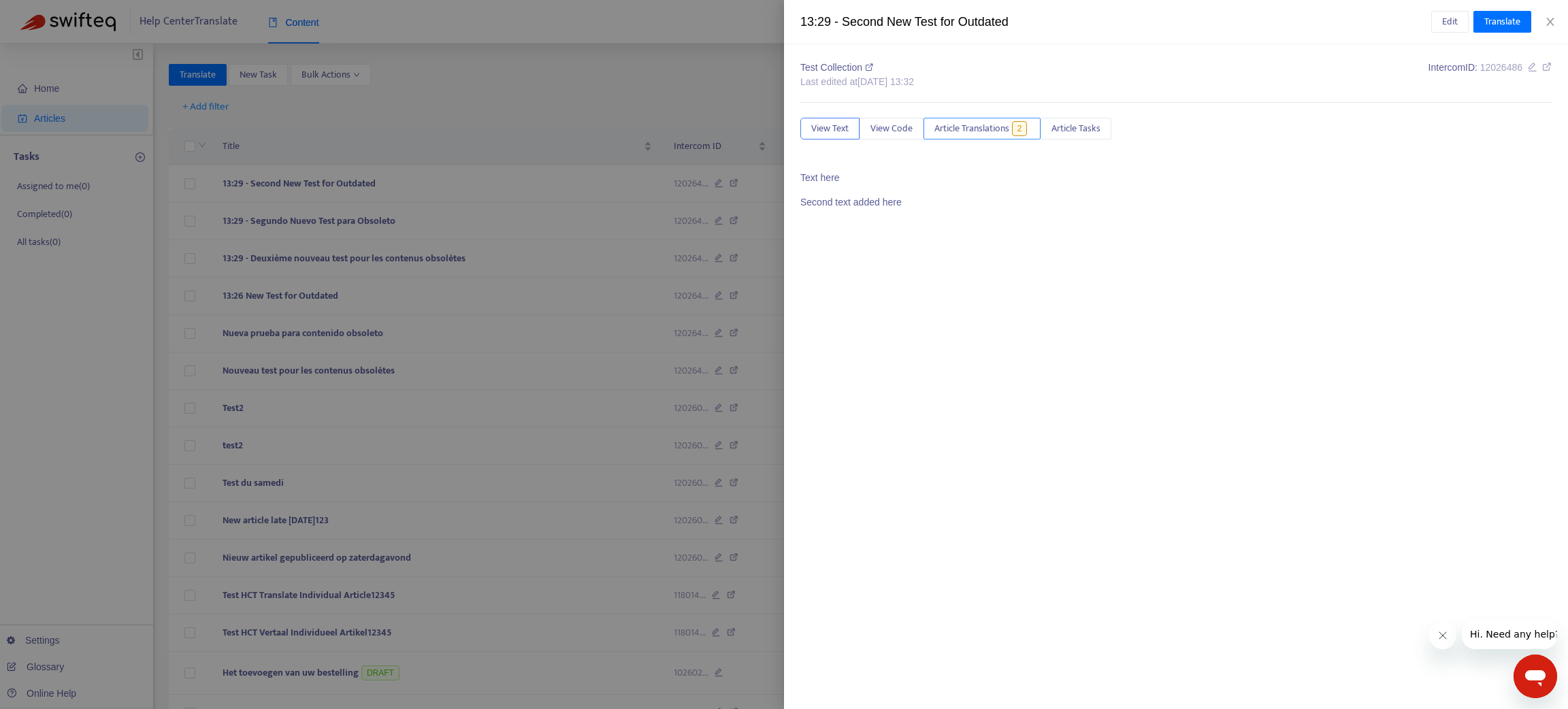
click at [980, 132] on span "Article Translations" at bounding box center [971, 129] width 74 height 15
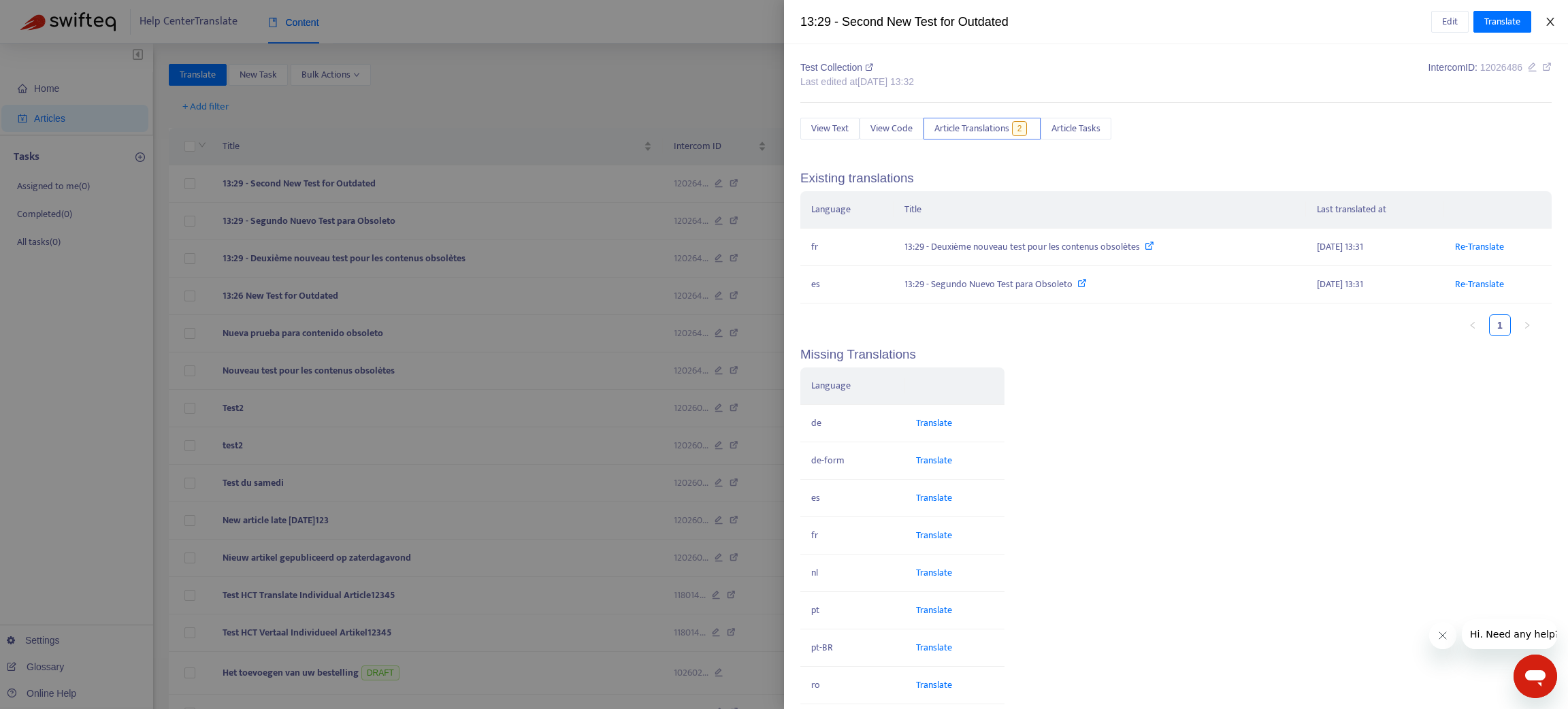
click at [1548, 22] on icon "close" at bounding box center [1551, 22] width 11 height 11
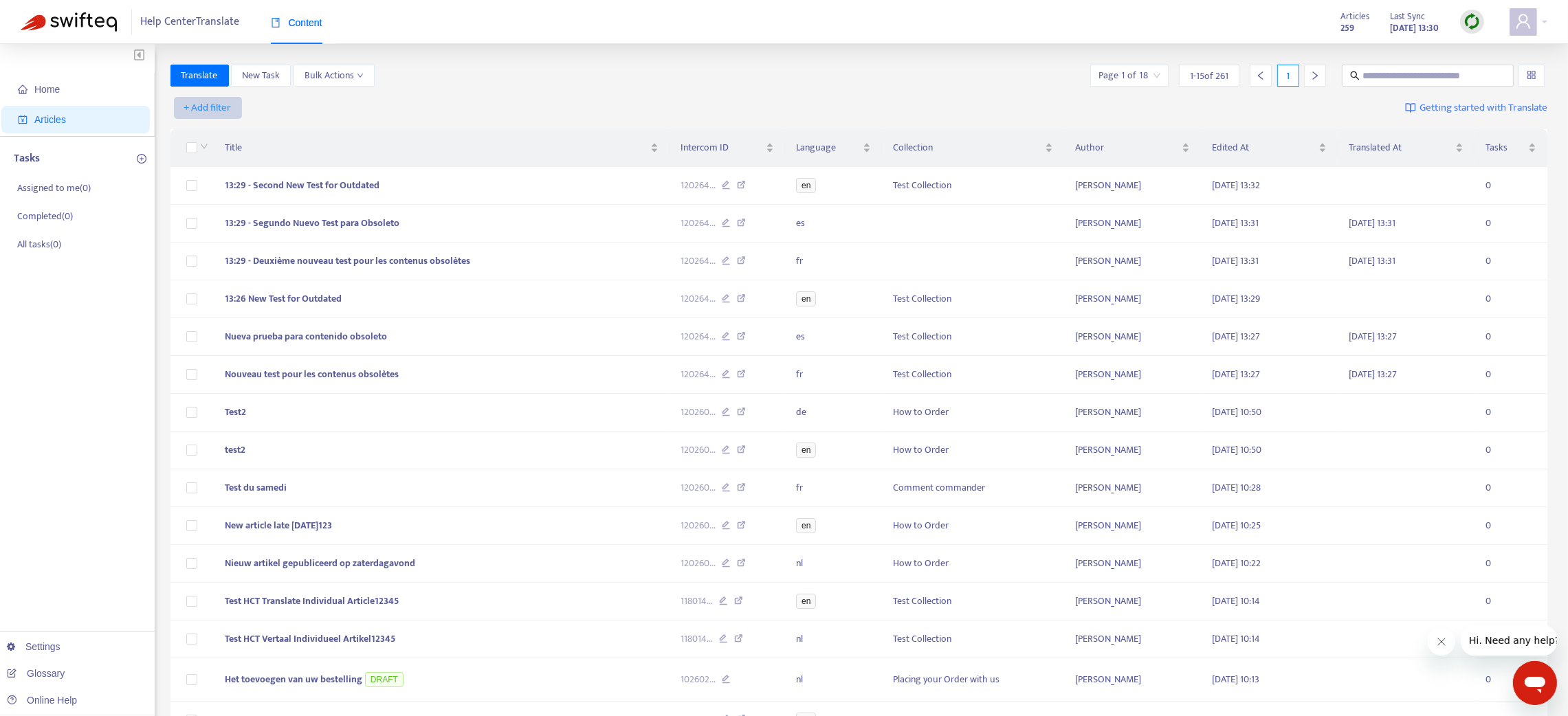
click at [221, 108] on span "+ Add filter" at bounding box center [208, 108] width 47 height 17
click at [222, 142] on span "Language" at bounding box center [227, 135] width 86 height 15
click at [248, 97] on div "Language: All" at bounding box center [222, 108] width 102 height 20
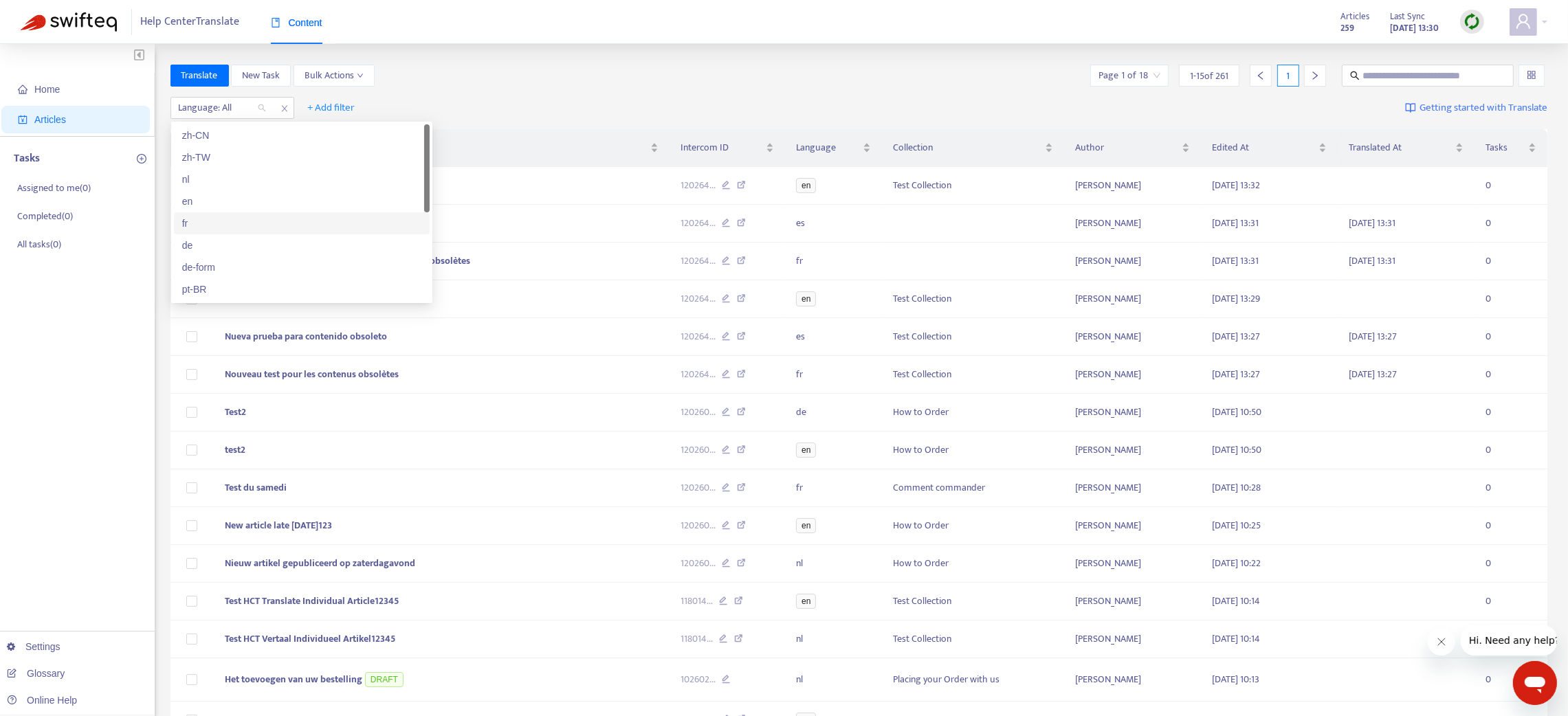
click at [203, 222] on div "fr" at bounding box center [302, 224] width 239 height 15
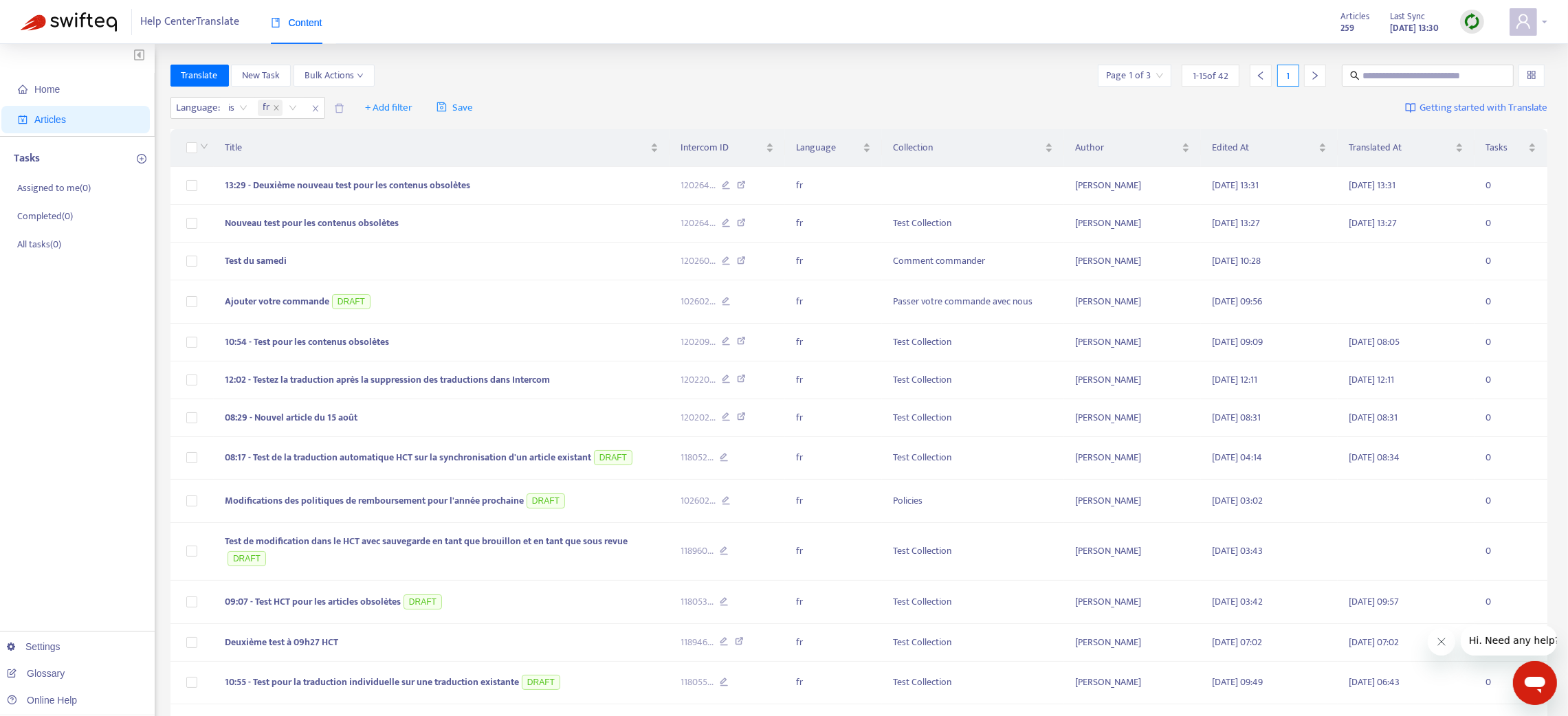
click at [1534, 20] on span at bounding box center [1523, 22] width 28 height 28
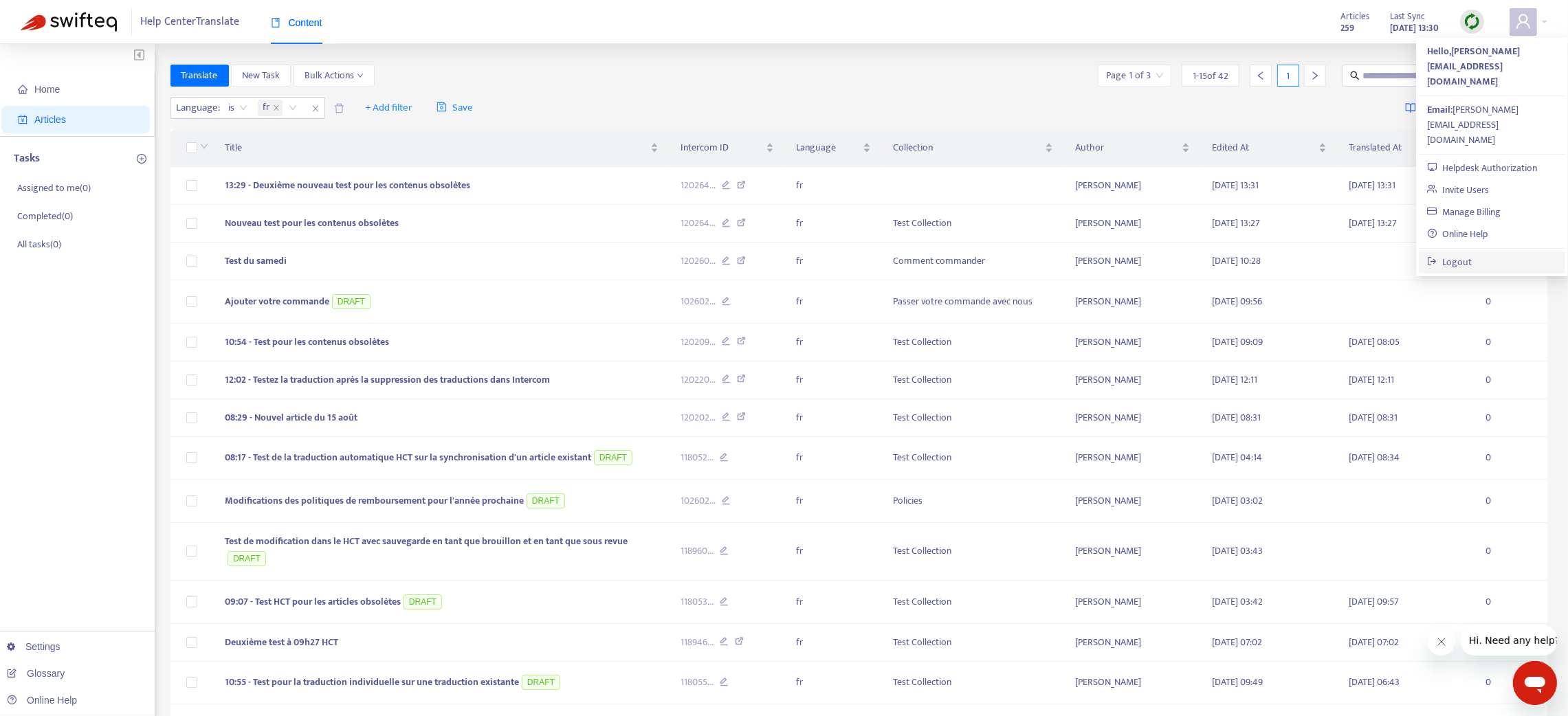
click at [1451, 254] on link "Logout" at bounding box center [1449, 262] width 45 height 16
